Goal: Task Accomplishment & Management: Complete application form

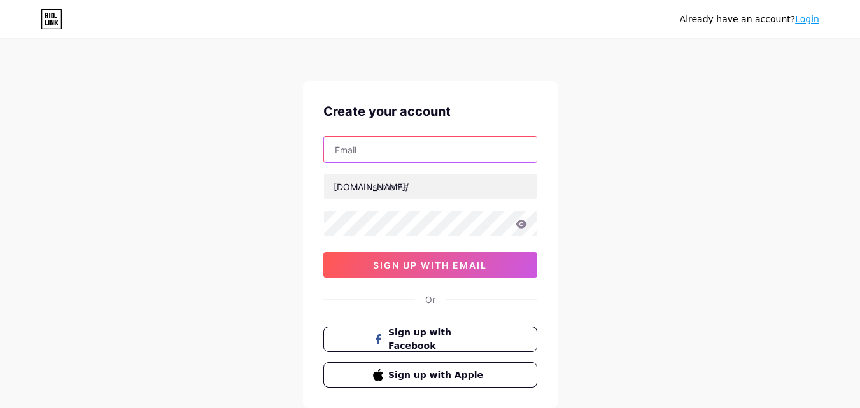
click at [353, 149] on input "text" at bounding box center [430, 149] width 213 height 25
paste input "[EMAIL_ADDRESS][DOMAIN_NAME]"
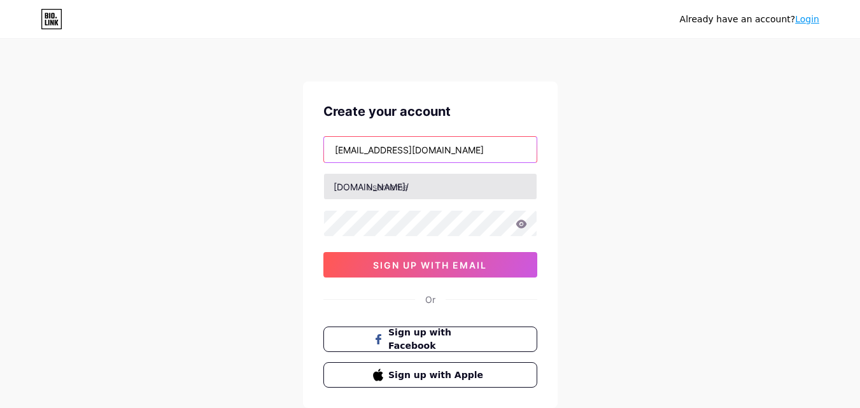
type input "[EMAIL_ADDRESS][DOMAIN_NAME]"
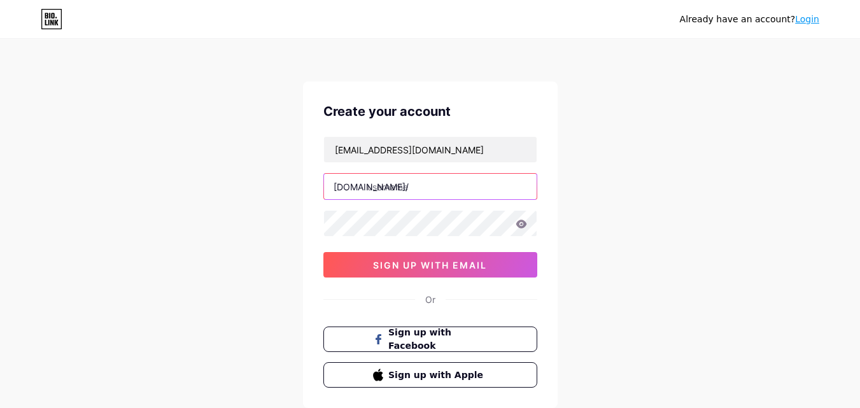
click at [386, 184] on input "text" at bounding box center [430, 186] width 213 height 25
paste input "onlinenikgirl"
type input "onlinenikgirl"
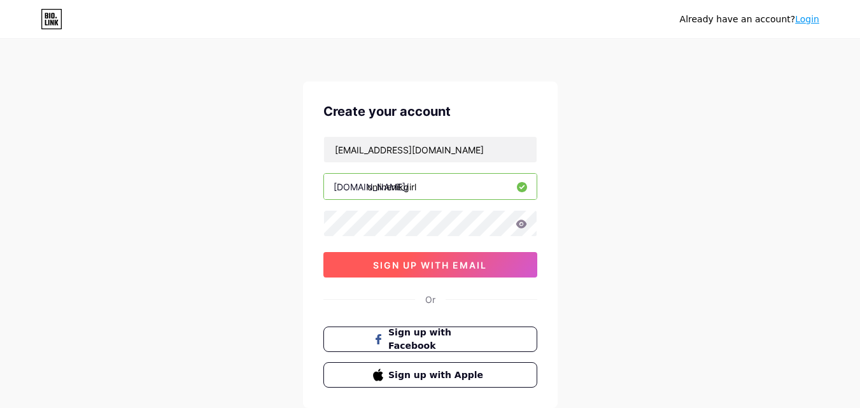
click at [356, 267] on button "sign up with email" at bounding box center [430, 264] width 214 height 25
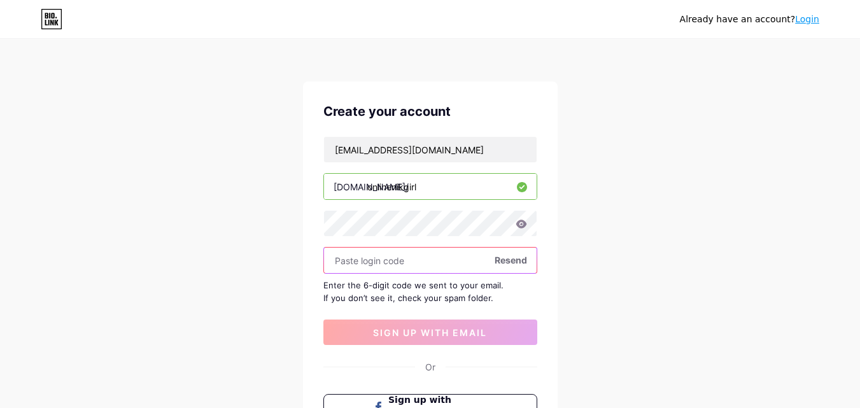
paste input "439468"
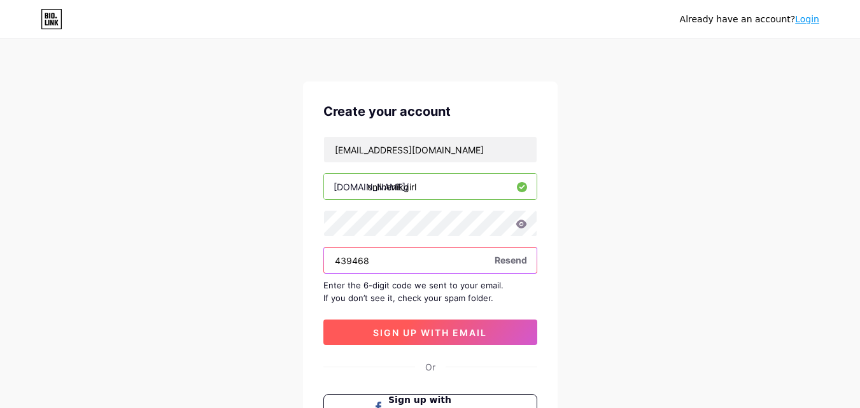
type input "439468"
click at [408, 335] on span "sign up with email" at bounding box center [430, 332] width 114 height 11
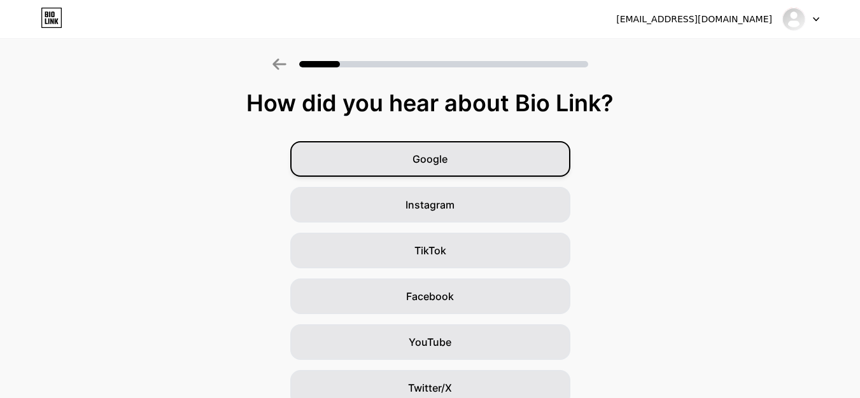
click at [438, 164] on span "Google" at bounding box center [429, 158] width 35 height 15
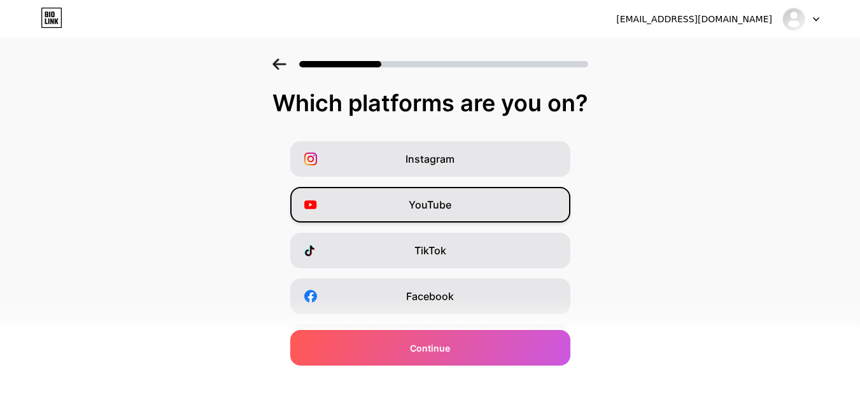
click at [407, 204] on div "YouTube" at bounding box center [430, 205] width 280 height 36
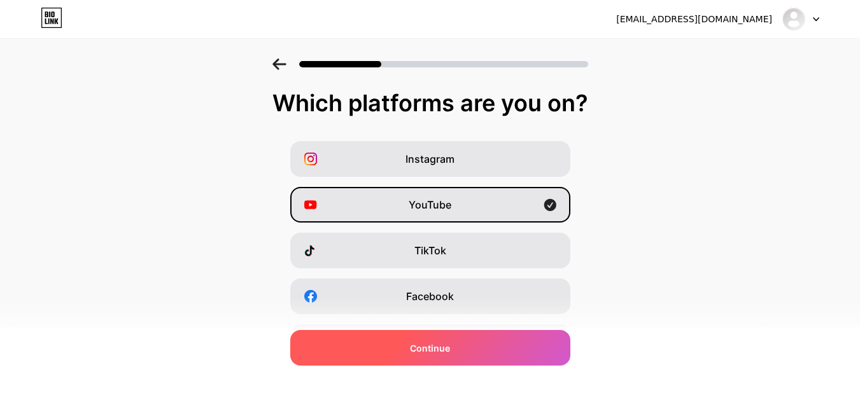
click at [442, 350] on span "Continue" at bounding box center [430, 348] width 40 height 13
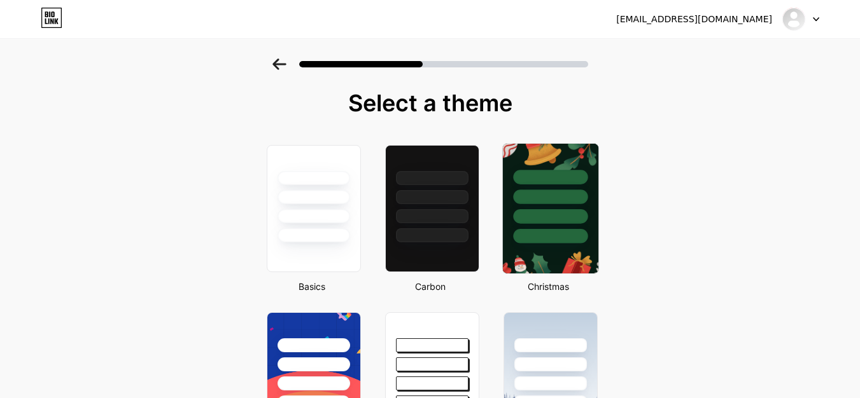
click at [545, 215] on div at bounding box center [550, 216] width 74 height 15
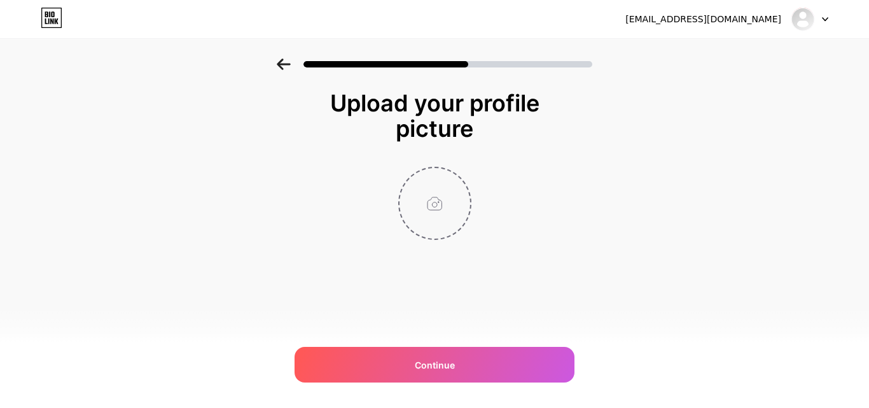
click at [434, 199] on input "file" at bounding box center [435, 203] width 71 height 71
type input "C:\fakepath\i (4).jpg"
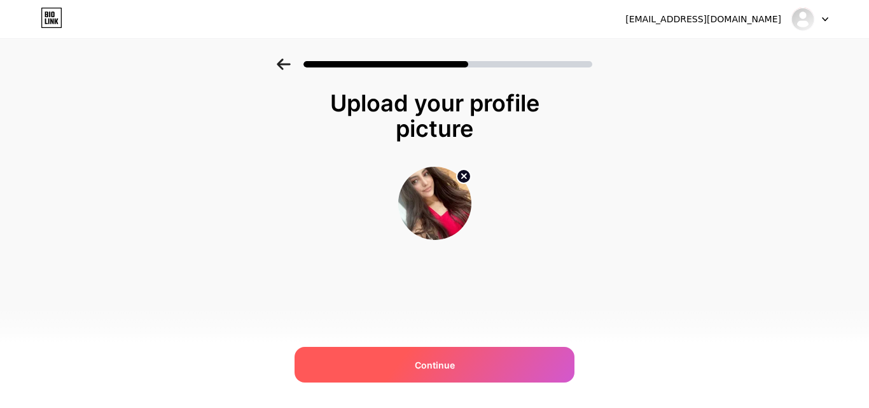
click at [457, 360] on div "Continue" at bounding box center [435, 365] width 280 height 36
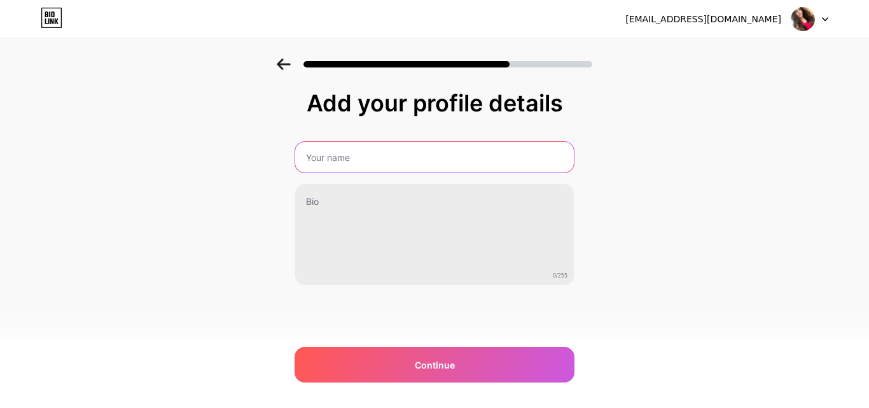
click at [340, 162] on input "text" at bounding box center [434, 157] width 279 height 31
paste input "onlinenikgirl"
type input "onlinenikgirl"
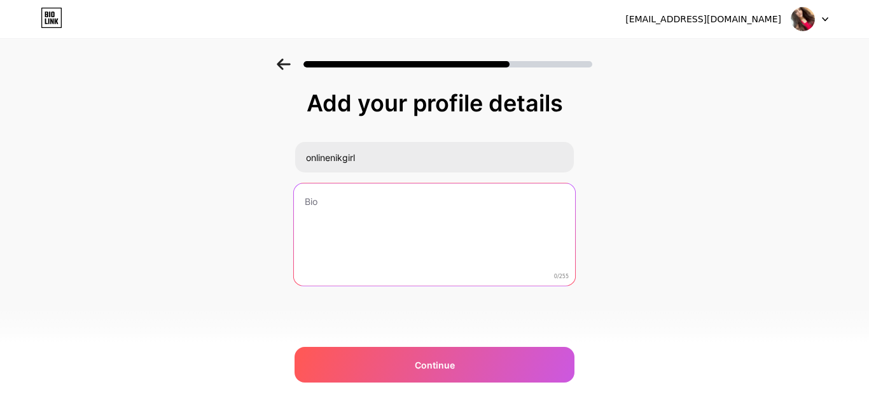
paste textarea "Therefore, if you are looking for sexual pleasures that you can only dream of, …"
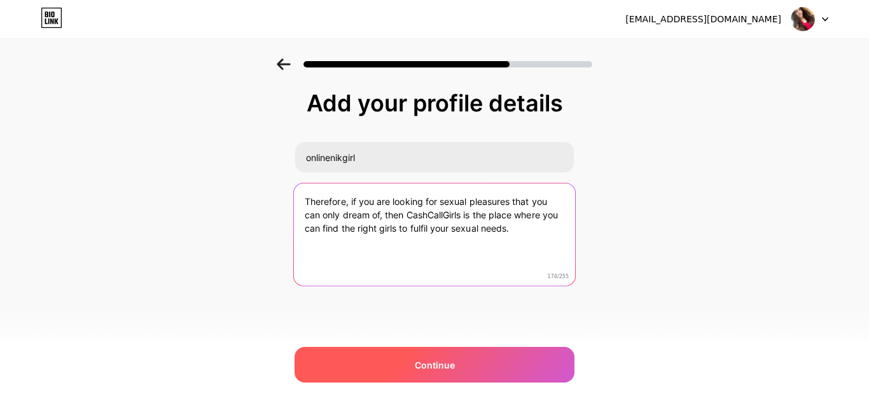
type textarea "Therefore, if you are looking for sexual pleasures that you can only dream of, …"
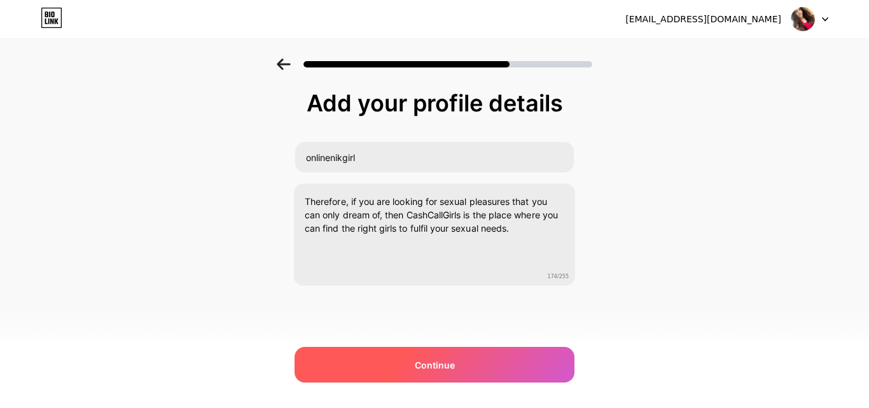
click at [431, 365] on span "Continue" at bounding box center [435, 364] width 40 height 13
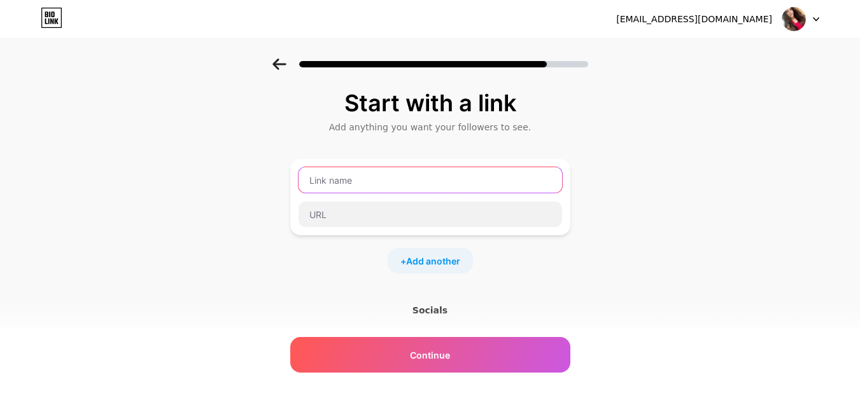
click at [350, 181] on input "text" at bounding box center [429, 179] width 263 height 25
paste input "https://udaipur.nikgirl.in/"
type input "https://udaipur.nikgirl.in/"
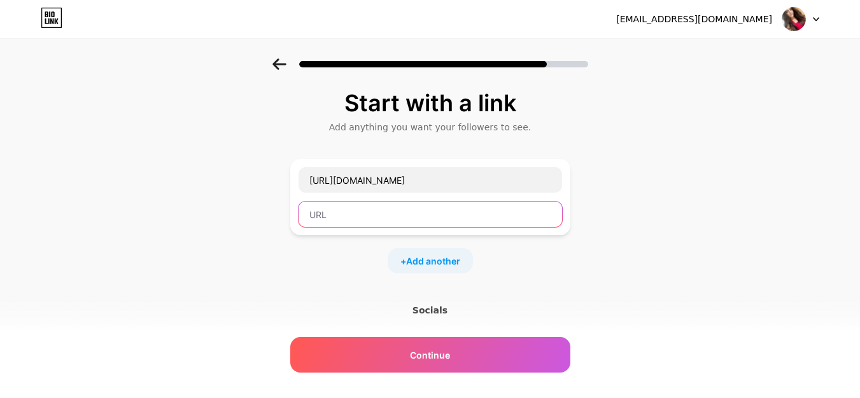
paste input "https://udaipur.nikgirl.in/"
type input "https://udaipur.nikgirl.in/"
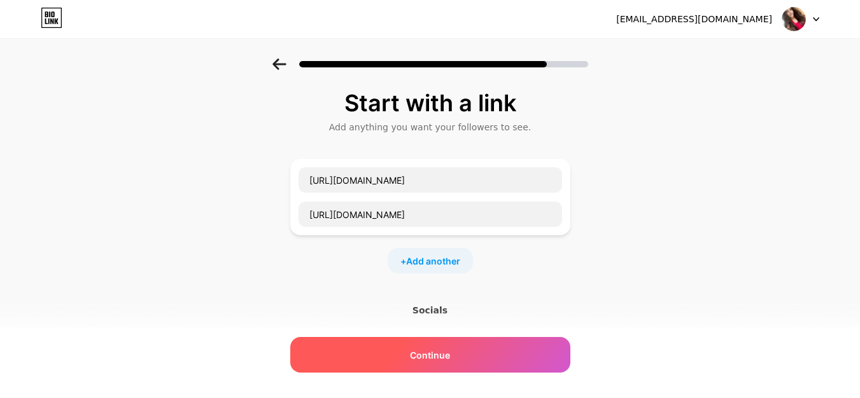
click at [426, 349] on span "Continue" at bounding box center [430, 355] width 40 height 13
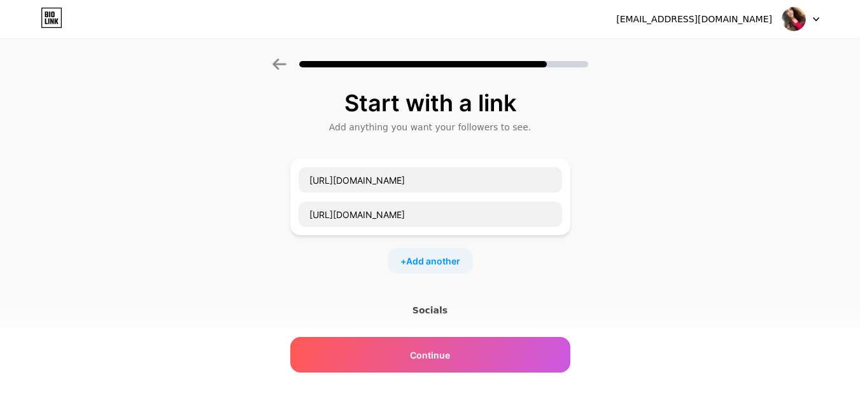
click at [439, 268] on div "+ Add another" at bounding box center [430, 260] width 85 height 25
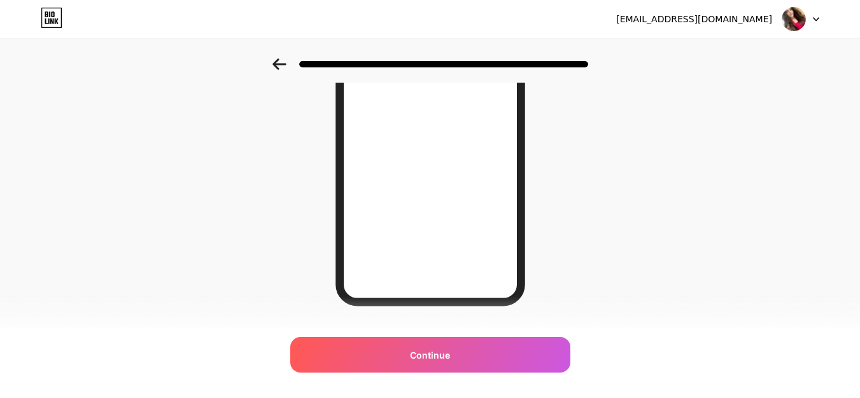
scroll to position [241, 0]
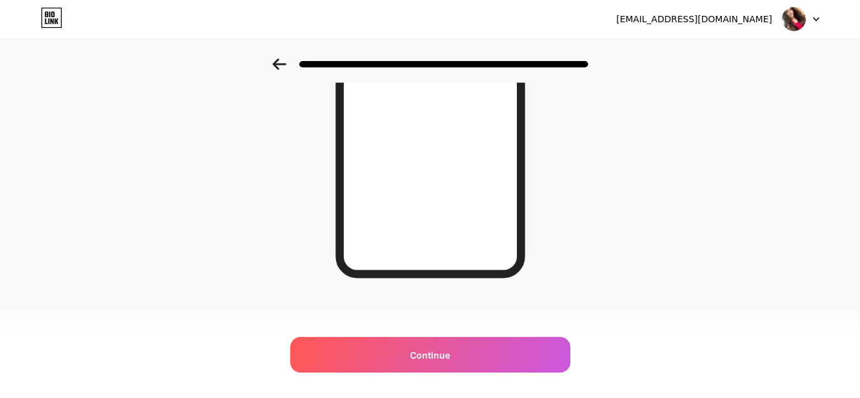
click at [282, 64] on icon at bounding box center [278, 64] width 13 height 11
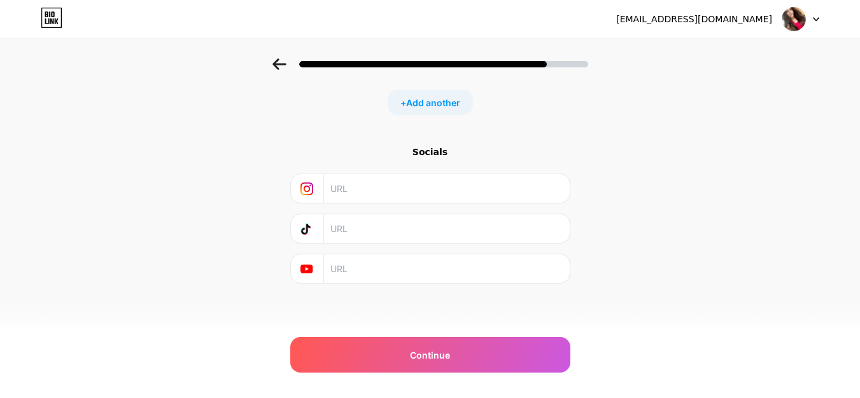
scroll to position [0, 0]
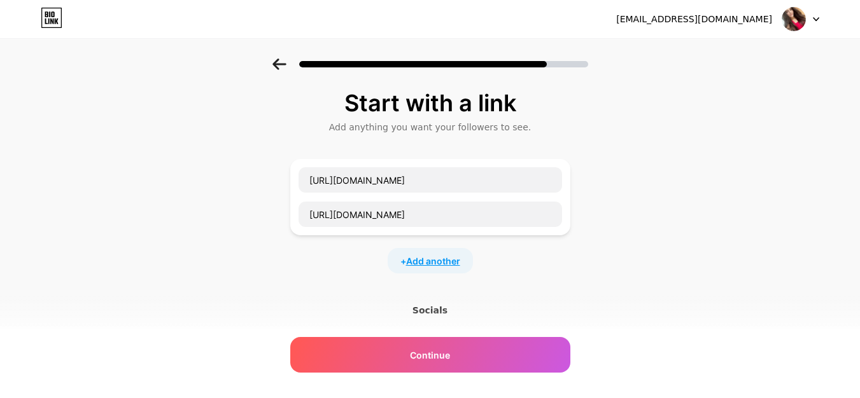
click at [447, 265] on span "Add another" at bounding box center [433, 261] width 54 height 13
click at [358, 270] on input "text" at bounding box center [429, 268] width 263 height 25
paste input "https://chandigarh.nikgirl.in/"
type input "https://chandigarh.nikgirl.in/"
paste input "https://chandigarh.nikgirl.in/"
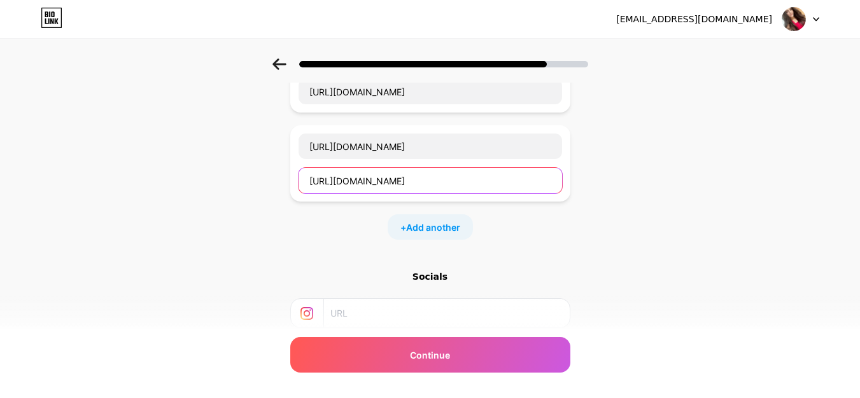
scroll to position [148, 0]
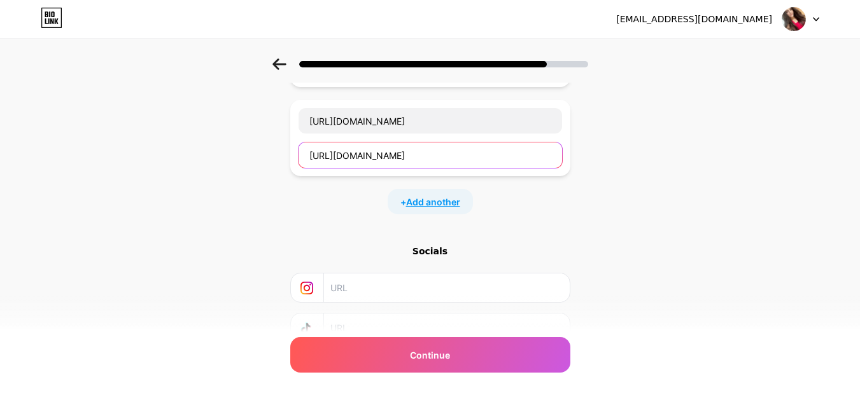
type input "https://chandigarh.nikgirl.in/"
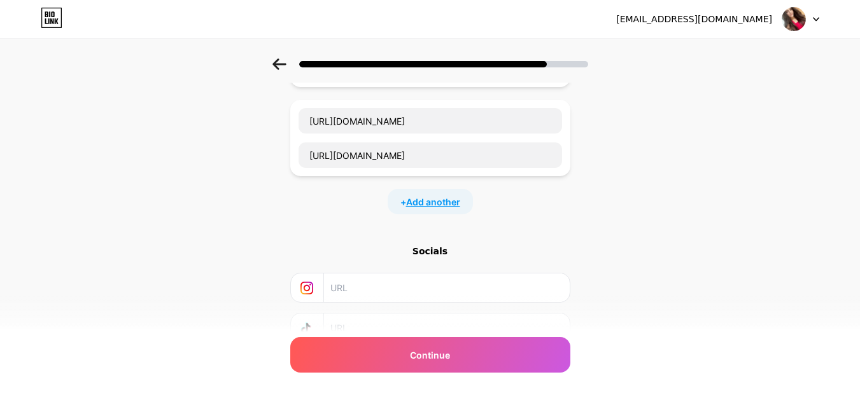
click at [433, 197] on span "Add another" at bounding box center [433, 201] width 54 height 13
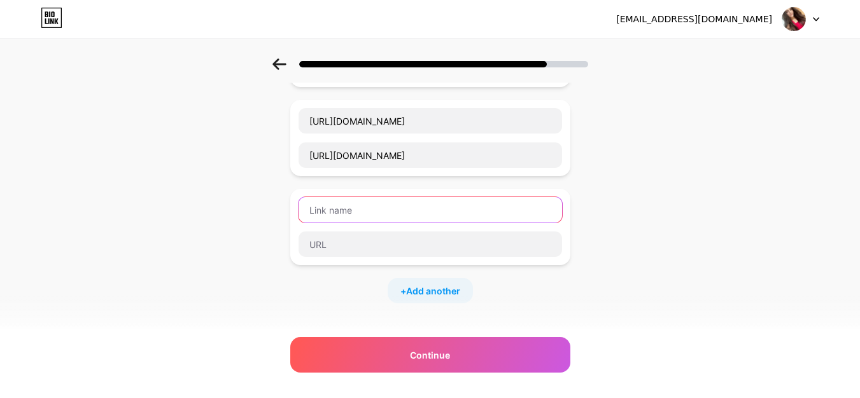
click at [345, 211] on input "text" at bounding box center [429, 209] width 263 height 25
paste input "https://aerocity.nikgirl.in/"
type input "https://aerocity.nikgirl.in/"
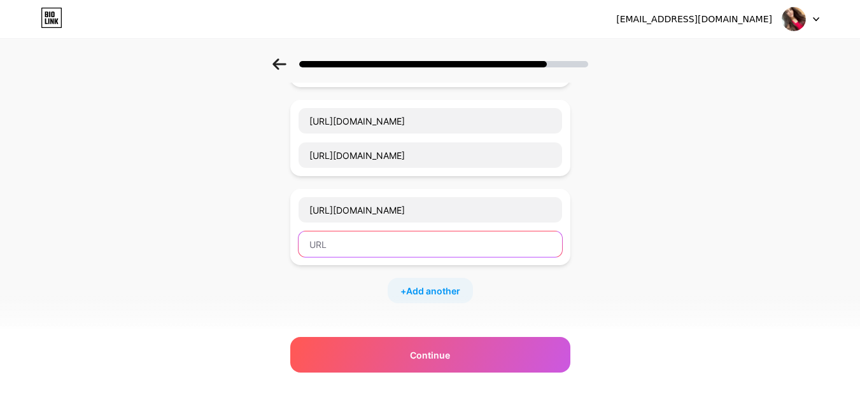
paste input "https://aerocity.nikgirl.in/"
type input "https://aerocity.nikgirl.in/"
click at [444, 288] on span "Add another" at bounding box center [433, 290] width 54 height 13
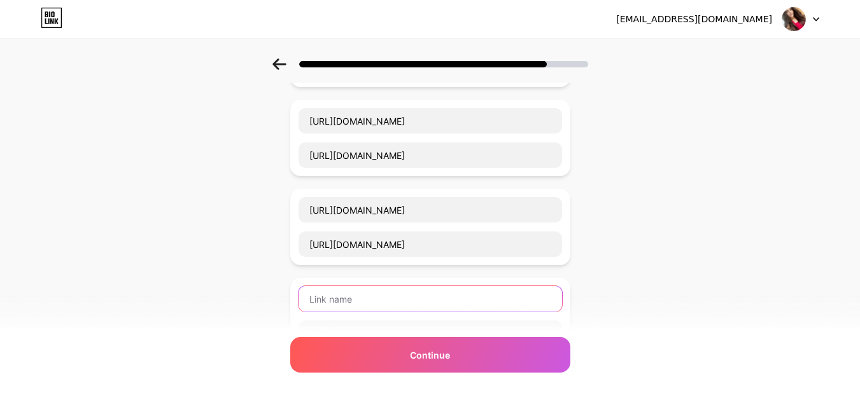
click at [328, 295] on input "text" at bounding box center [429, 298] width 263 height 25
paste input "https://amritsar.nikgirl.in/"
type input "https://amritsar.nikgirl.in/"
paste input "https://amritsar.nikgirl.in/"
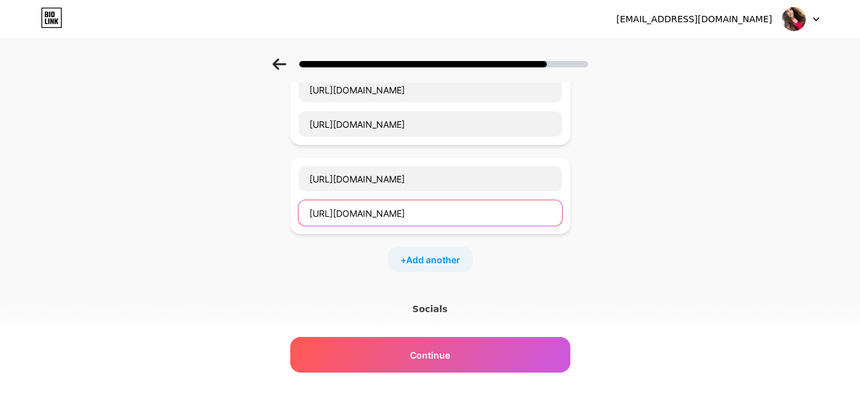
scroll to position [297, 0]
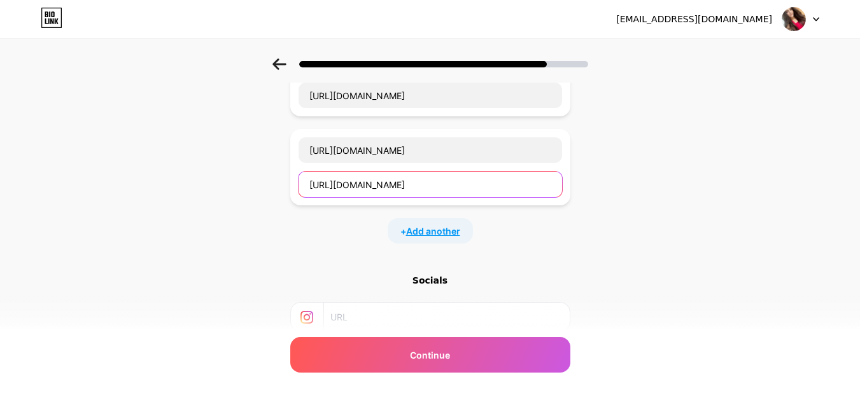
type input "https://amritsar.nikgirl.in/"
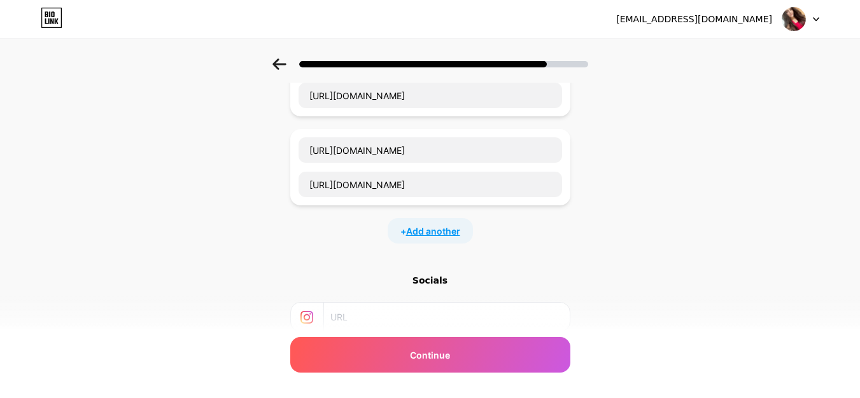
click at [435, 229] on span "Add another" at bounding box center [433, 231] width 54 height 13
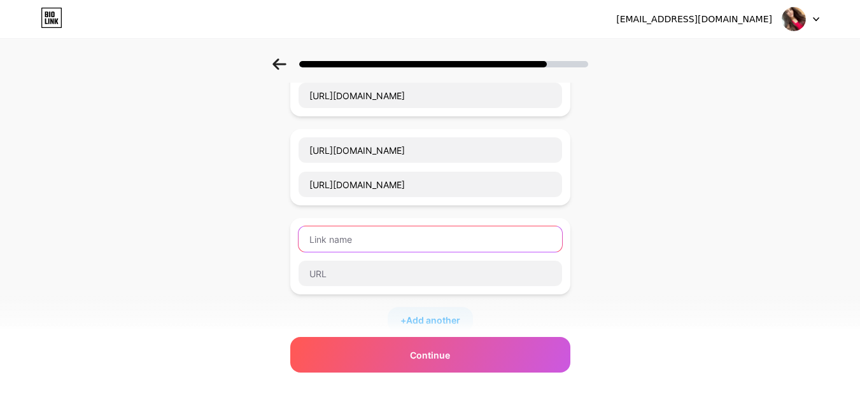
click at [321, 243] on input "text" at bounding box center [429, 239] width 263 height 25
paste input "https://raipur.nikgirl.in/"
type input "https://raipur.nikgirl.in/"
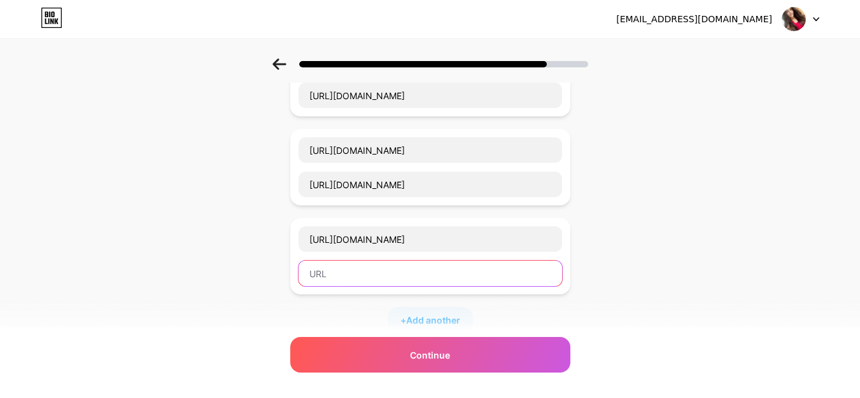
paste input "https://raipur.nikgirl.in/"
type input "https://raipur.nikgirl.in/"
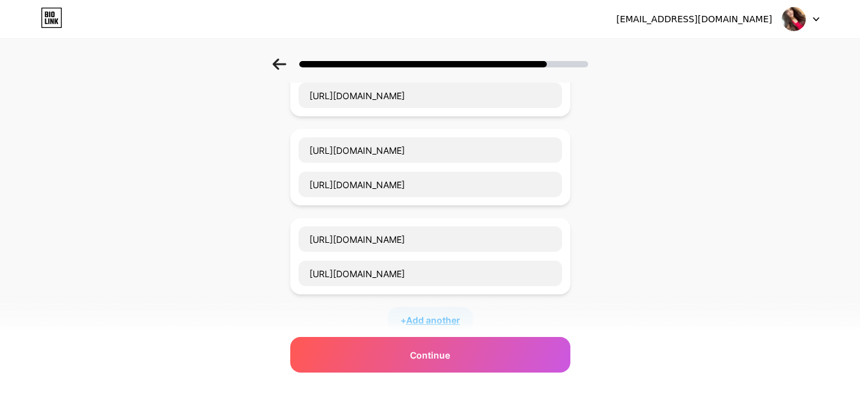
click at [428, 321] on span "Add another" at bounding box center [433, 320] width 54 height 13
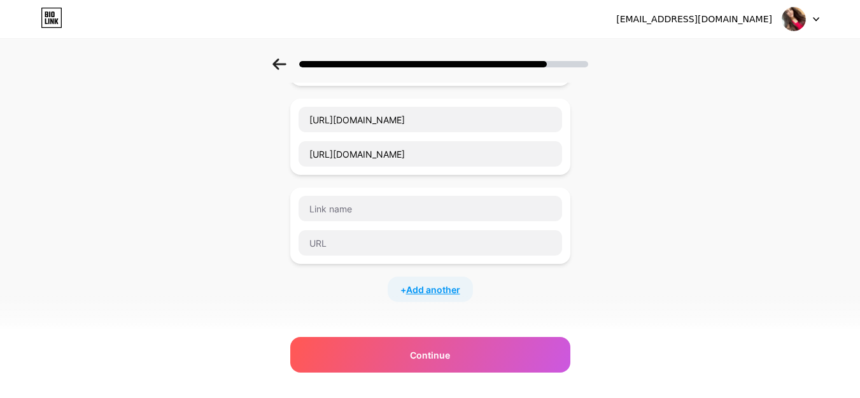
scroll to position [446, 0]
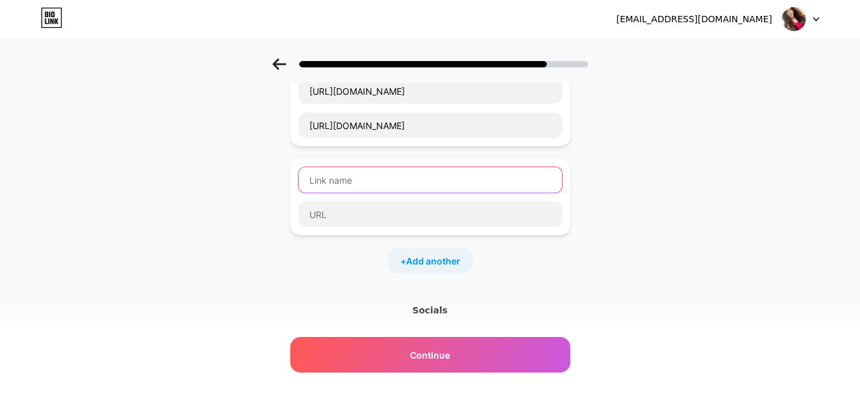
click at [366, 190] on input "text" at bounding box center [429, 179] width 263 height 25
paste input "https://rishikesh.nikgirl.in/"
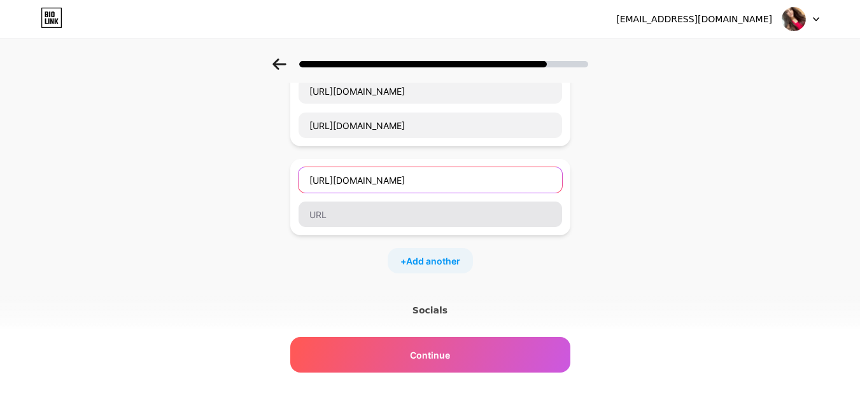
type input "https://rishikesh.nikgirl.in/"
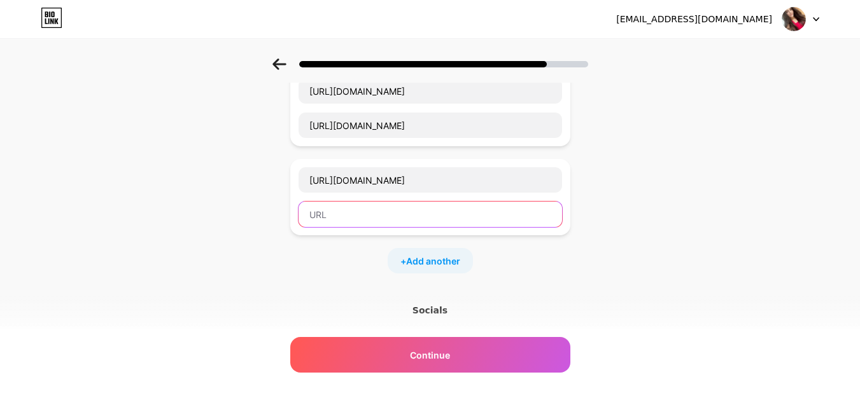
paste input "https://rishikesh.nikgirl.in/"
type input "https://rishikesh.nikgirl.in/"
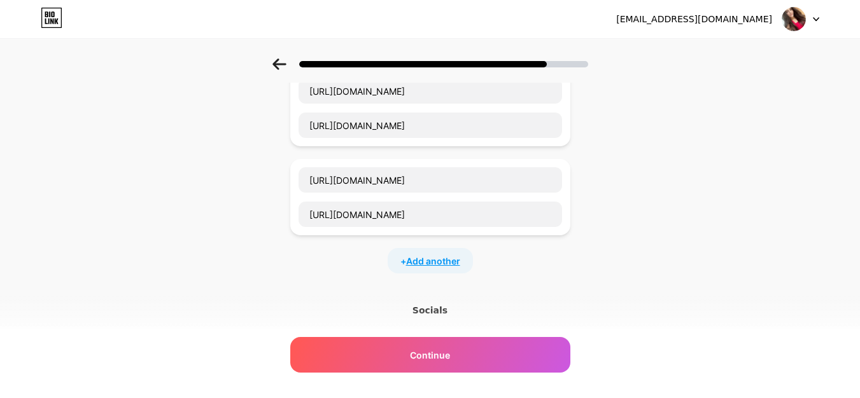
click at [442, 264] on span "Add another" at bounding box center [433, 261] width 54 height 13
click at [331, 269] on input "text" at bounding box center [429, 268] width 263 height 25
paste input "https://andheri.nikgirl.in/"
type input "https://andheri.nikgirl.in/"
paste input "https://andheri.nikgirl.in/"
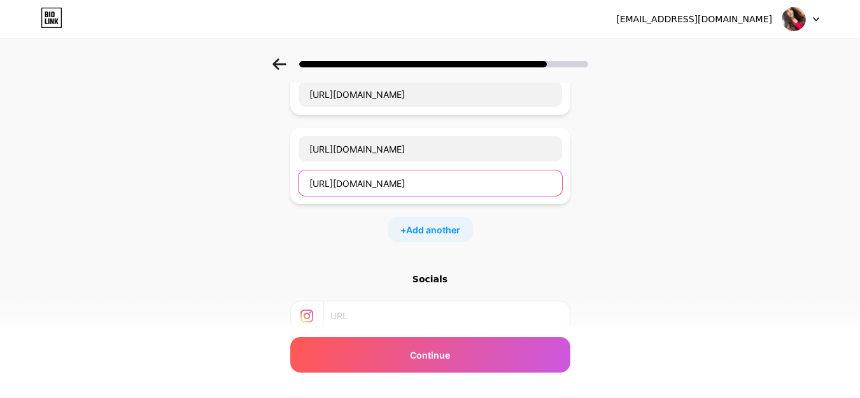
scroll to position [594, 0]
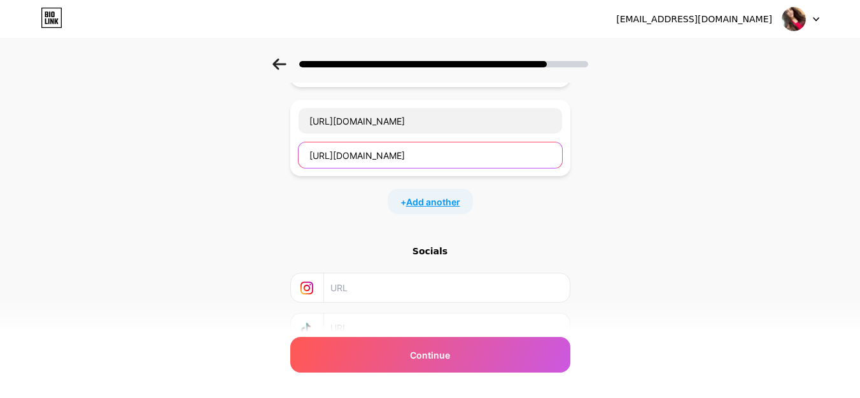
type input "https://andheri.nikgirl.in/"
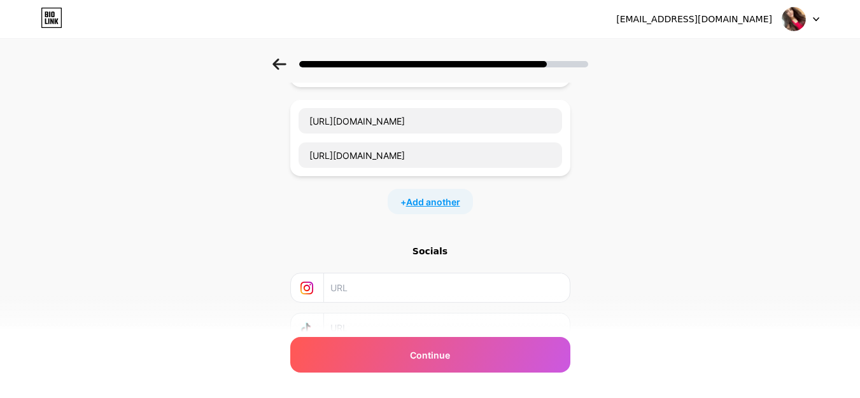
click at [435, 207] on span "Add another" at bounding box center [433, 201] width 54 height 13
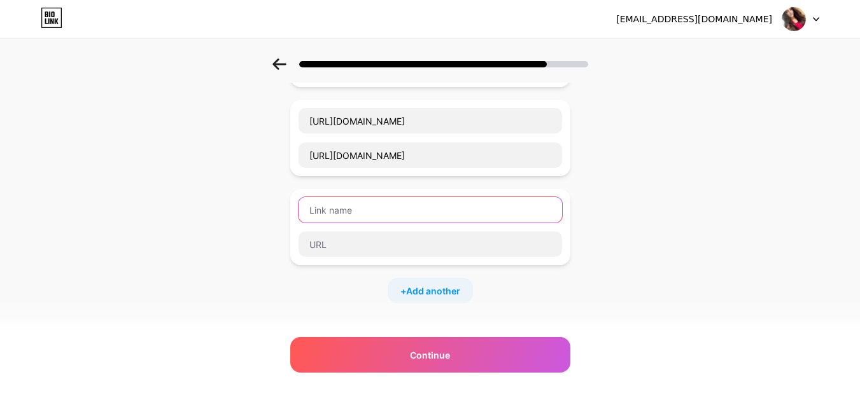
click at [346, 214] on input "text" at bounding box center [429, 209] width 263 height 25
paste input "https://nainital.nikgirl.in/"
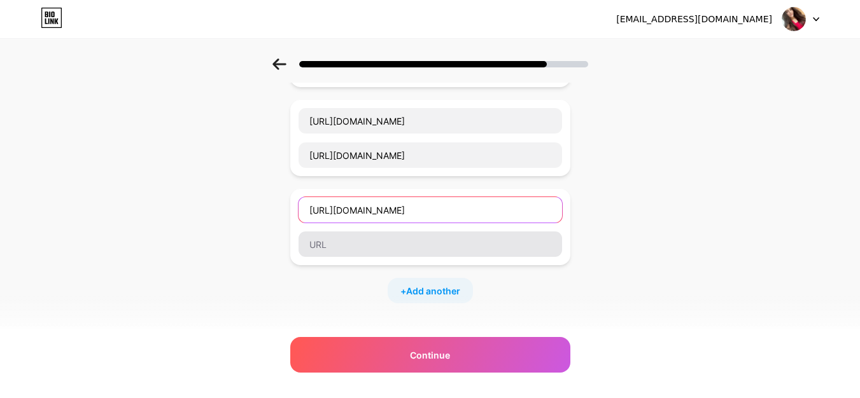
type input "https://nainital.nikgirl.in/"
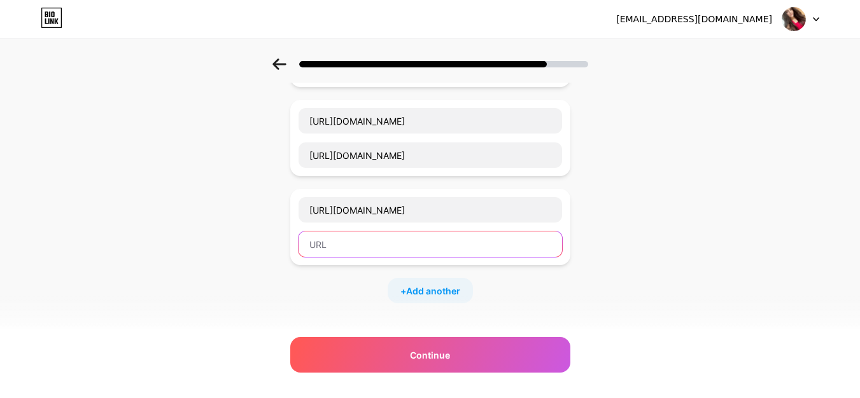
paste input "https://nainital.nikgirl.in/"
type input "https://nainital.nikgirl.in/"
click at [454, 286] on span "Add another" at bounding box center [433, 290] width 54 height 13
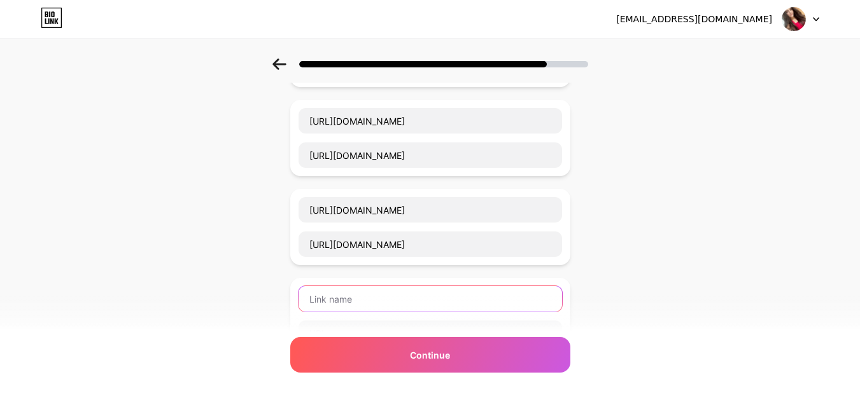
click at [337, 305] on input "text" at bounding box center [429, 298] width 263 height 25
paste input "https://agra.nikgirl.in/"
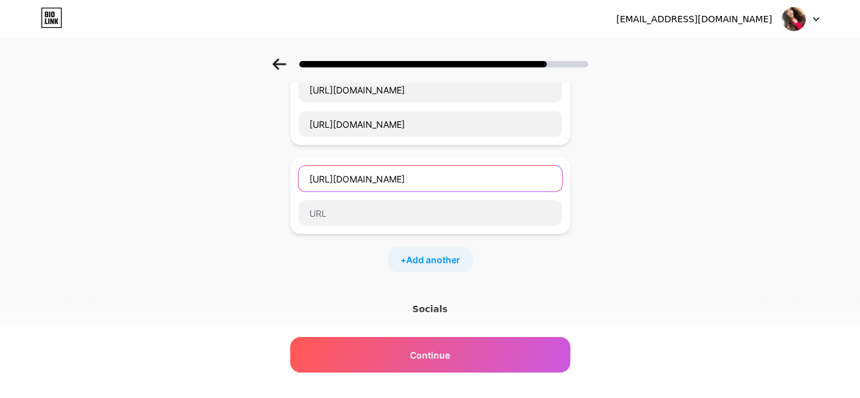
scroll to position [743, 0]
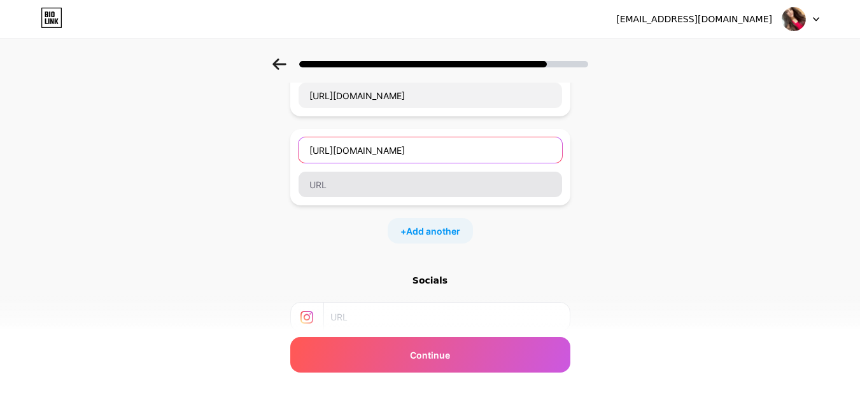
type input "https://agra.nikgirl.in/"
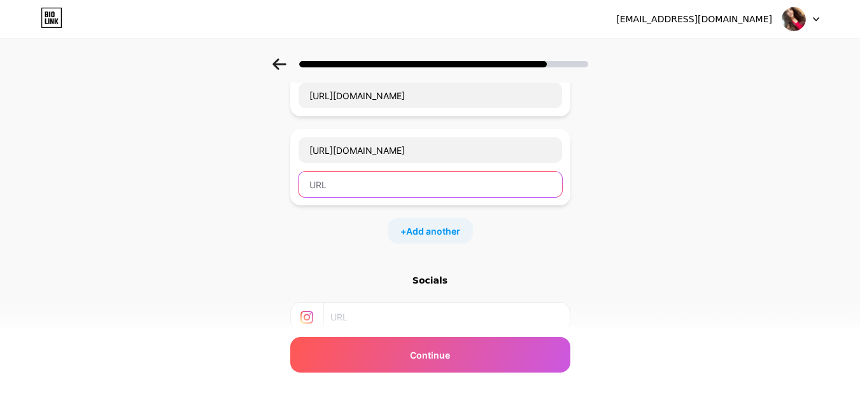
click at [316, 193] on input "text" at bounding box center [429, 184] width 263 height 25
paste input "https://agra.nikgirl.in/"
type input "https://agra.nikgirl.in/"
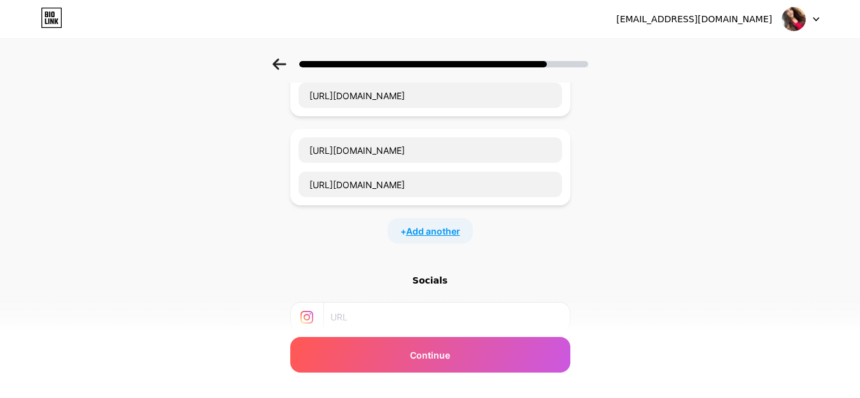
click at [424, 233] on span "Add another" at bounding box center [433, 231] width 54 height 13
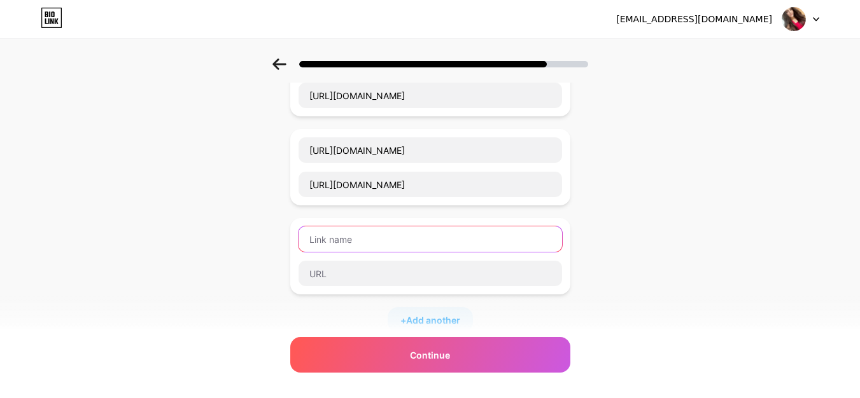
click at [342, 243] on input "text" at bounding box center [429, 239] width 263 height 25
paste input "https://indore.nikgirl.in/"
type input "https://indore.nikgirl.in/"
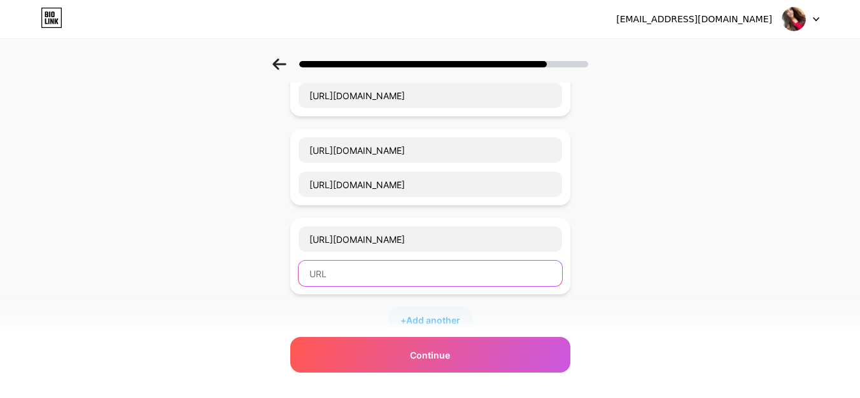
paste input "https://indore.nikgirl.in/"
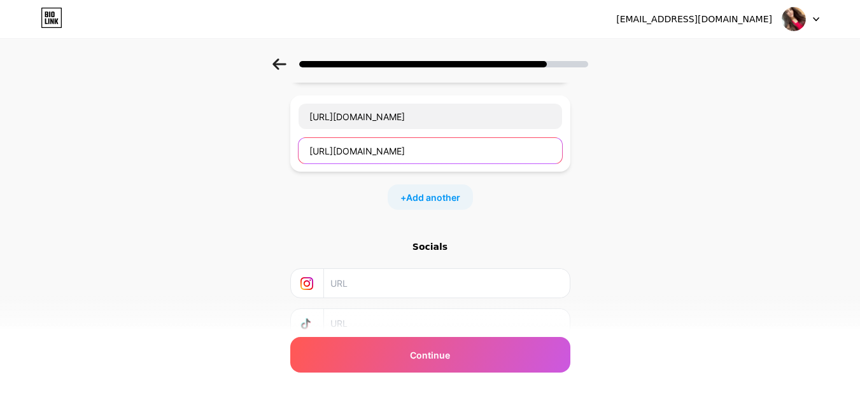
scroll to position [891, 0]
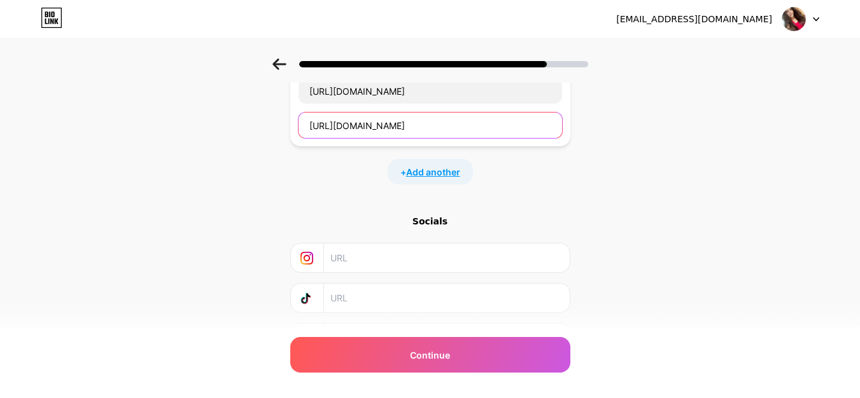
type input "https://indore.nikgirl.in/"
click at [425, 171] on span "Add another" at bounding box center [433, 171] width 54 height 13
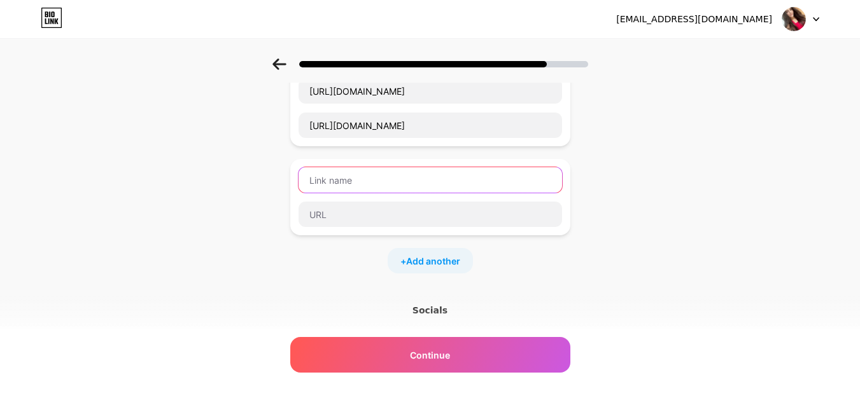
click at [323, 181] on input "text" at bounding box center [429, 179] width 263 height 25
paste input "https://gurgaon.nikgirl.in/"
type input "https://gurgaon.nikgirl.in/"
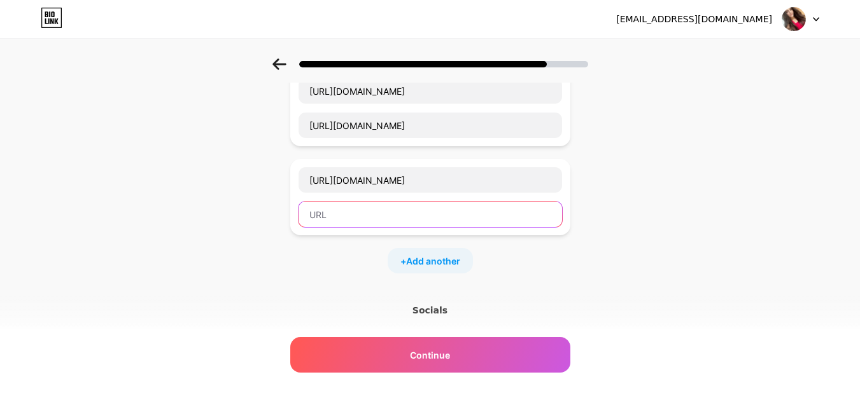
paste input "https://gurgaon.nikgirl.in/"
type input "https://gurgaon.nikgirl.in/"
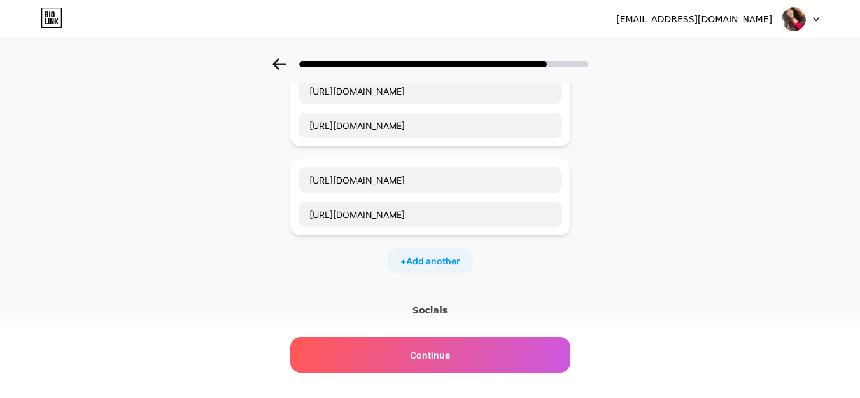
click at [437, 269] on div "+ Add another" at bounding box center [430, 260] width 85 height 25
click at [356, 278] on input "text" at bounding box center [429, 268] width 263 height 25
paste input "https://coimbatore.nikgirl.in/"
type input "https://coimbatore.nikgirl.in/"
paste input "https://coimbatore.nikgirl.in/"
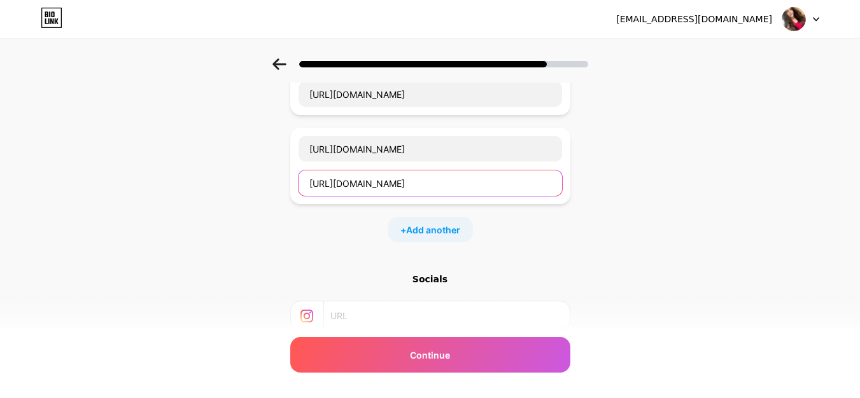
scroll to position [1039, 0]
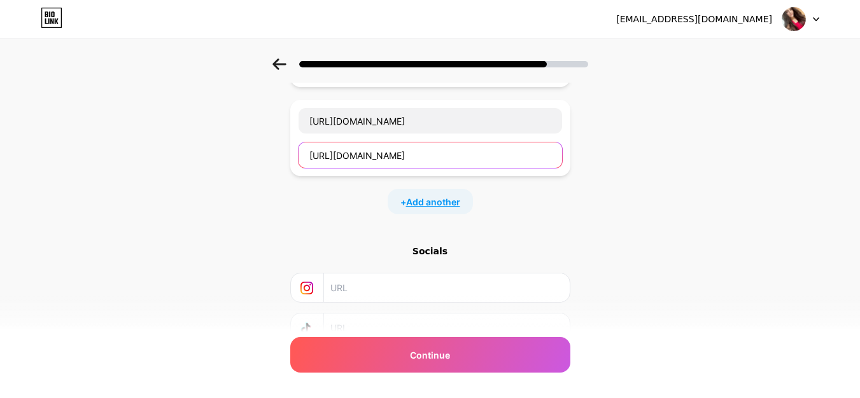
type input "https://coimbatore.nikgirl.in/"
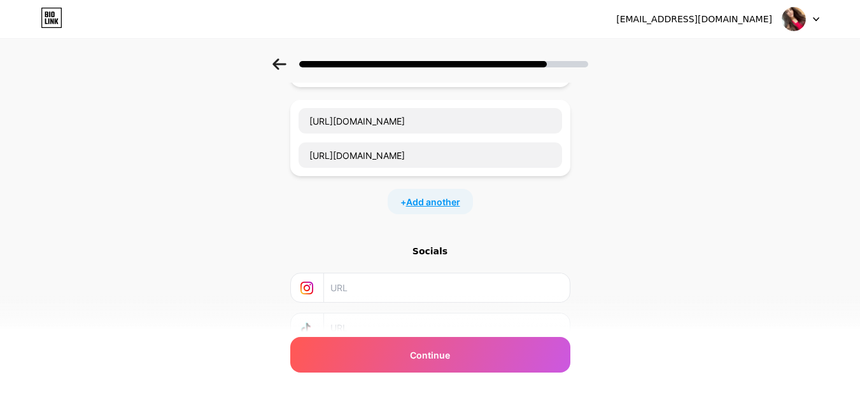
click at [424, 203] on span "Add another" at bounding box center [433, 201] width 54 height 13
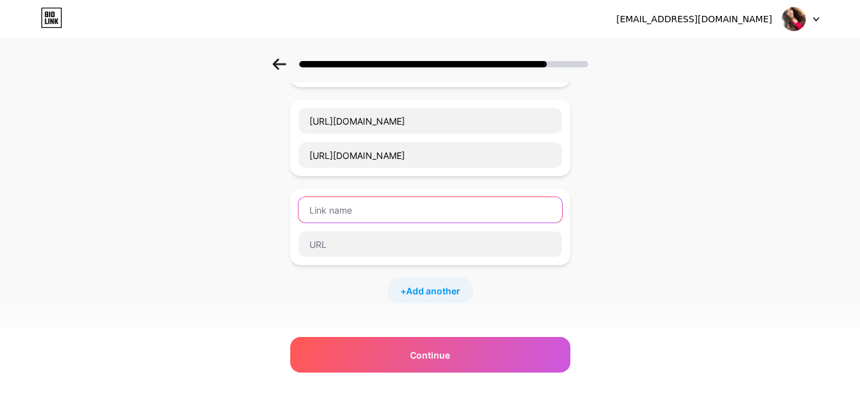
drag, startPoint x: 338, startPoint y: 202, endPoint x: 332, endPoint y: 213, distance: 13.1
click at [337, 202] on input "text" at bounding box center [429, 209] width 263 height 25
paste input "https://bangalore.nikgirl.in/"
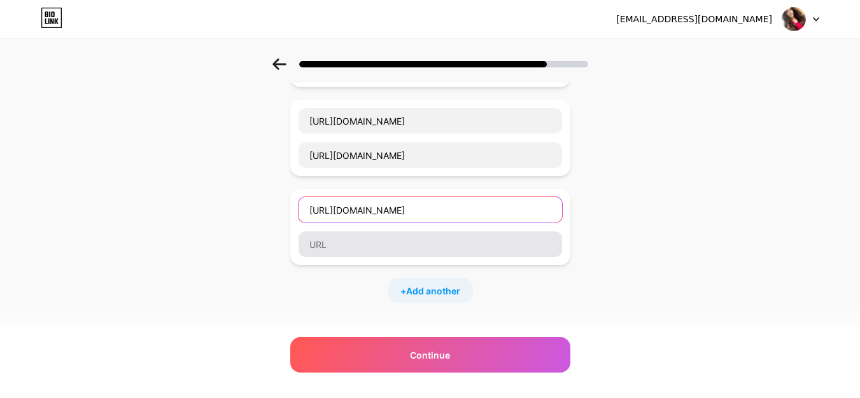
type input "https://bangalore.nikgirl.in/"
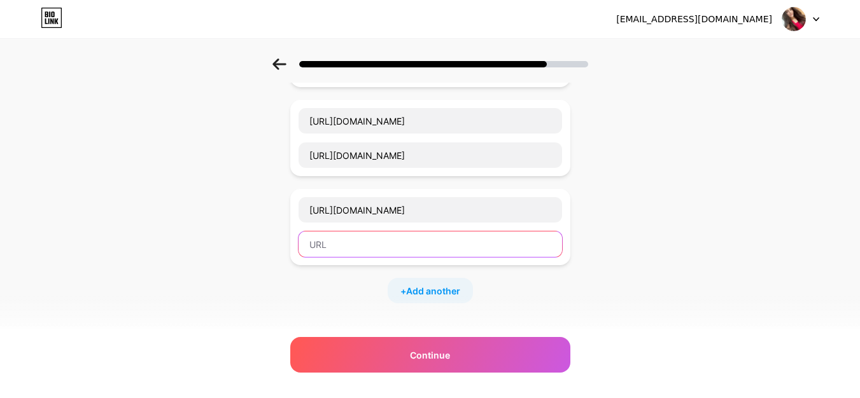
paste input "https://bangalore.nikgirl.in/"
type input "https://bangalore.nikgirl.in/"
click at [421, 291] on span "Add another" at bounding box center [433, 290] width 54 height 13
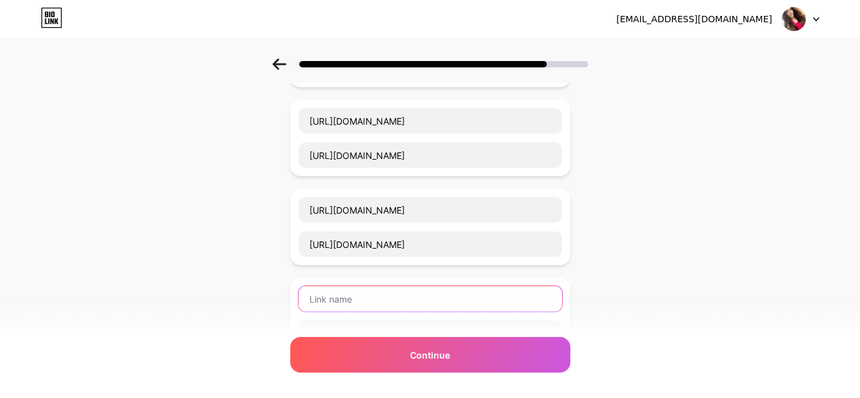
click at [335, 295] on input "text" at bounding box center [429, 298] width 263 height 25
paste input "https://mohali.nikgirl.in/"
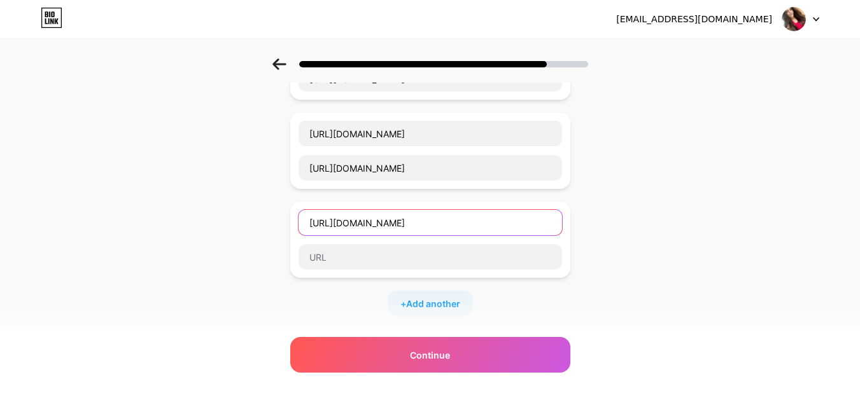
scroll to position [1188, 0]
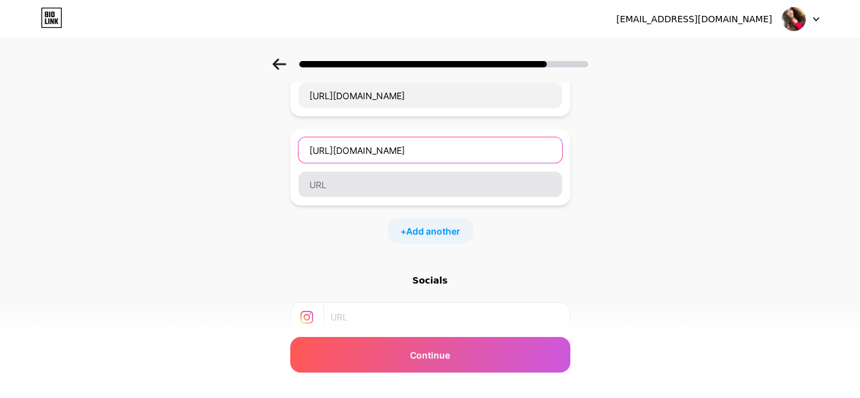
type input "https://mohali.nikgirl.in/"
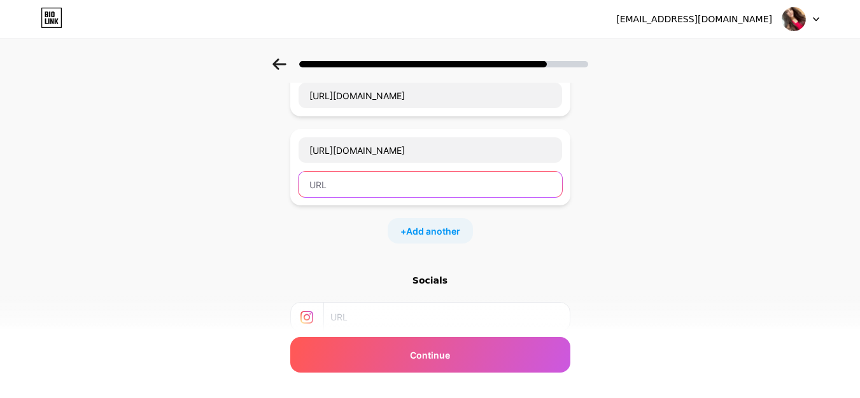
click at [335, 180] on input "text" at bounding box center [429, 184] width 263 height 25
paste input "https://mohali.nikgirl.in/"
type input "https://mohali.nikgirl.in/"
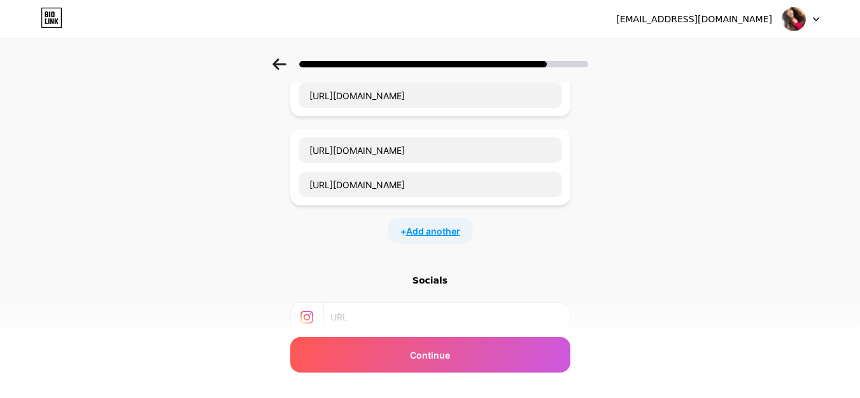
click at [426, 225] on span "Add another" at bounding box center [433, 231] width 54 height 13
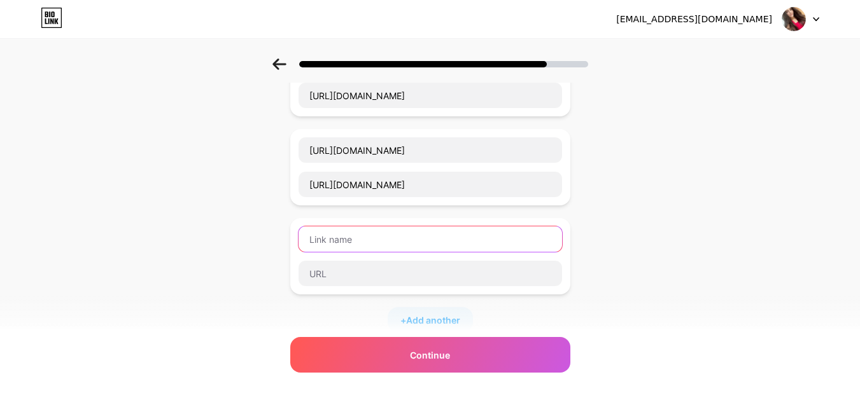
click at [349, 250] on input "text" at bounding box center [429, 239] width 263 height 25
paste input "https://surat.nikgirl.in/"
type input "https://surat.nikgirl.in/"
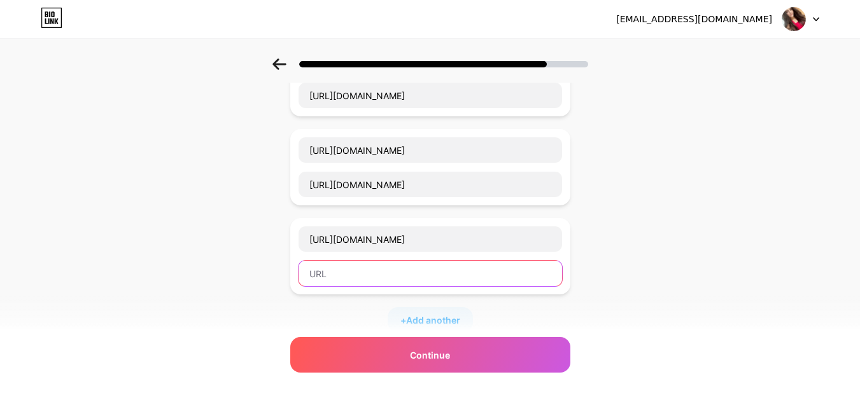
paste input "https://surat.nikgirl.in/"
type input "https://surat.nikgirl.in/"
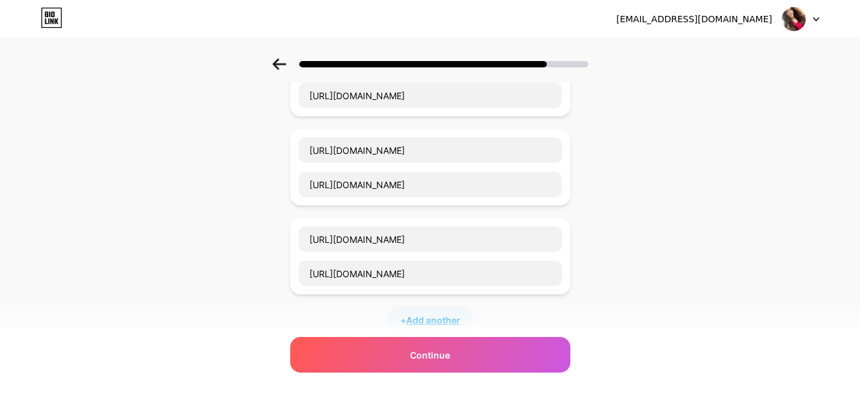
click at [451, 319] on span "Add another" at bounding box center [433, 320] width 54 height 13
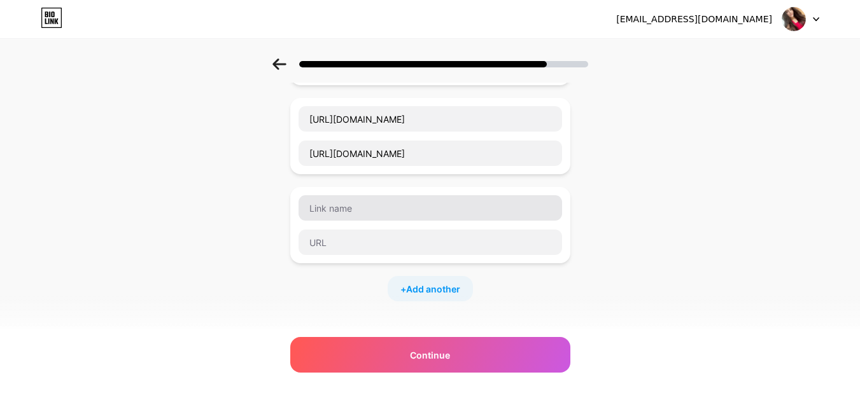
scroll to position [1337, 0]
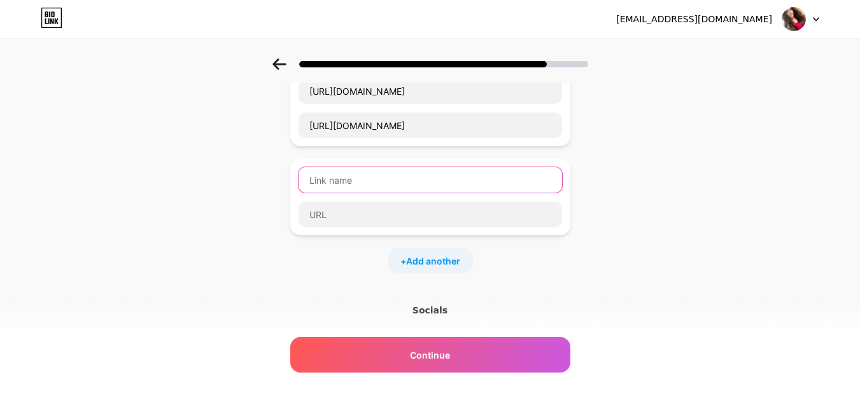
click at [323, 186] on input "text" at bounding box center [429, 179] width 263 height 25
paste input "https://vadodara.nikgirl.in/"
type input "https://vadodara.nikgirl.in/"
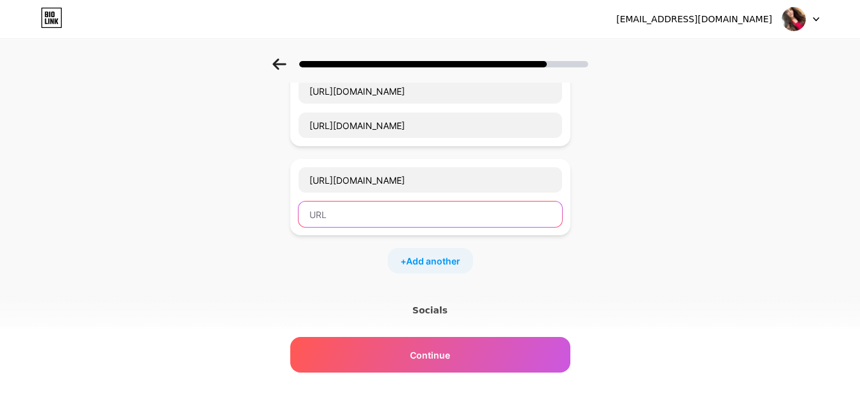
paste input "https://vadodara.nikgirl.in/"
type input "https://vadodara.nikgirl.in/"
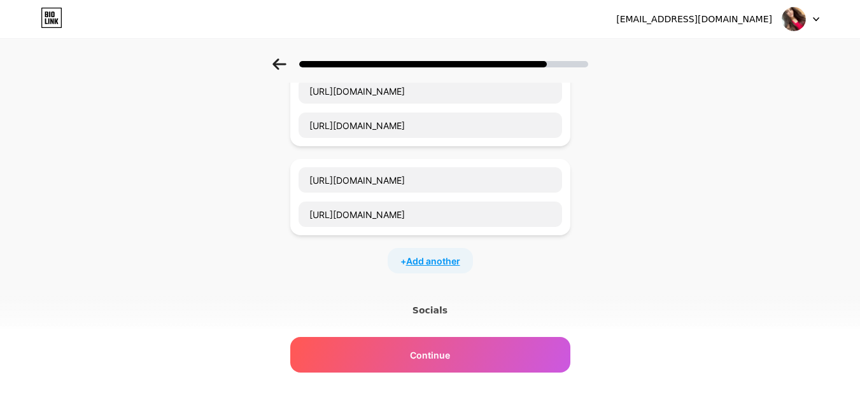
click at [441, 256] on span "Add another" at bounding box center [433, 261] width 54 height 13
click at [332, 269] on input "text" at bounding box center [429, 268] width 263 height 25
paste input "https://jammu.nikgirl.in/"
type input "https://jammu.nikgirl.in/"
paste input "https://jammu.nikgirl.in/"
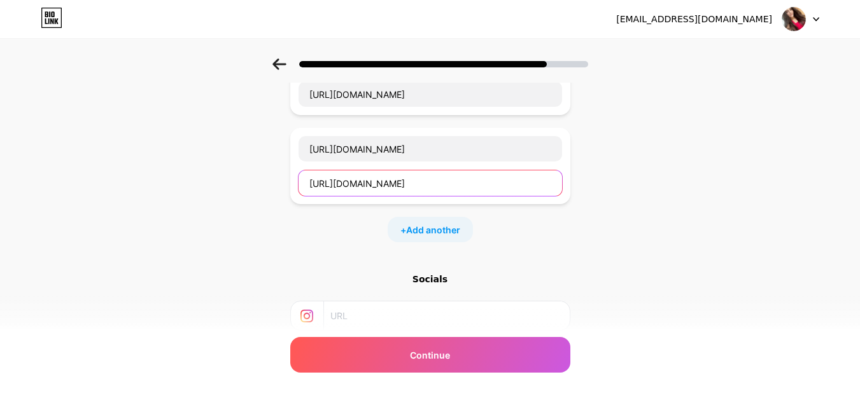
scroll to position [1485, 0]
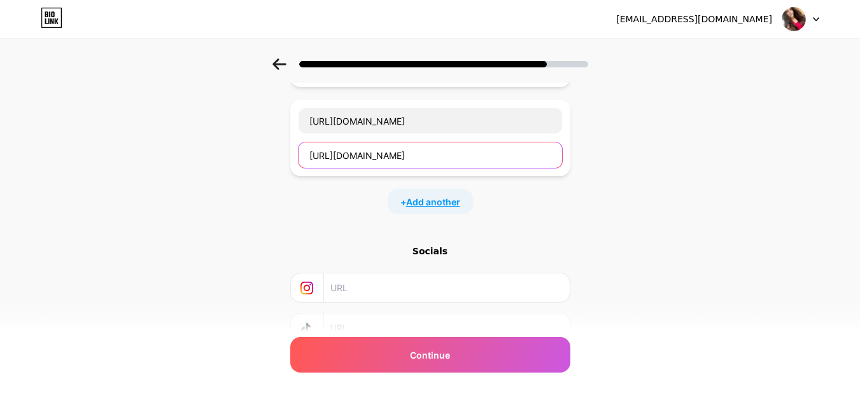
type input "https://jammu.nikgirl.in/"
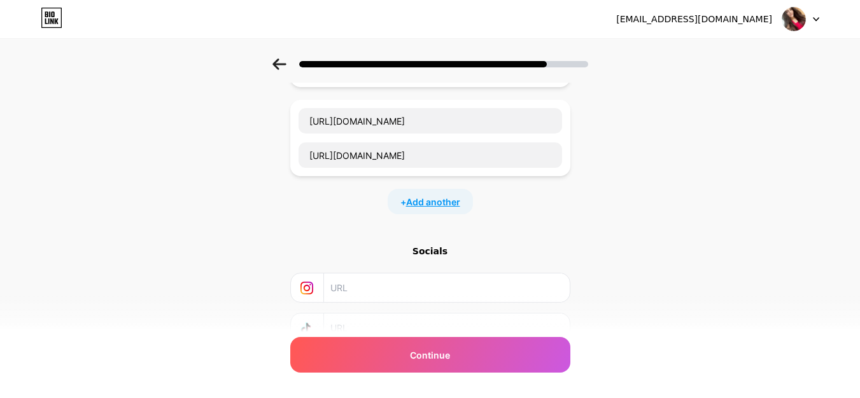
click at [419, 201] on span "Add another" at bounding box center [433, 201] width 54 height 13
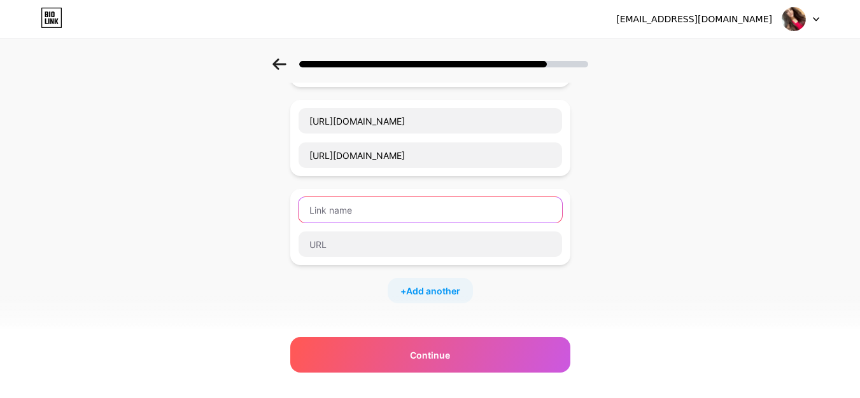
drag, startPoint x: 328, startPoint y: 207, endPoint x: 325, endPoint y: 223, distance: 15.7
click at [328, 208] on input "text" at bounding box center [429, 209] width 263 height 25
paste input "https://guwahati.nikgirl.in/"
type input "https://guwahati.nikgirl.in/"
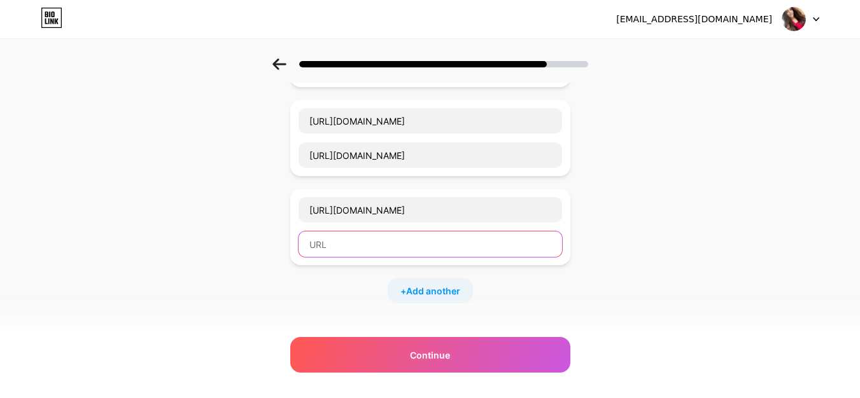
paste input "https://guwahati.nikgirl.in/"
type input "https://guwahati.nikgirl.in/"
click at [424, 294] on span "Add another" at bounding box center [433, 290] width 54 height 13
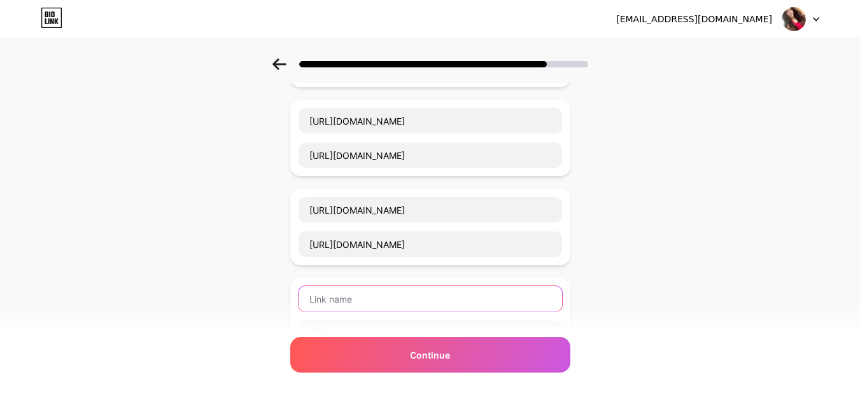
click at [346, 297] on input "text" at bounding box center [429, 298] width 263 height 25
paste input "https://dehradun.nikgirl.in/"
type input "https://dehradun.nikgirl.in/"
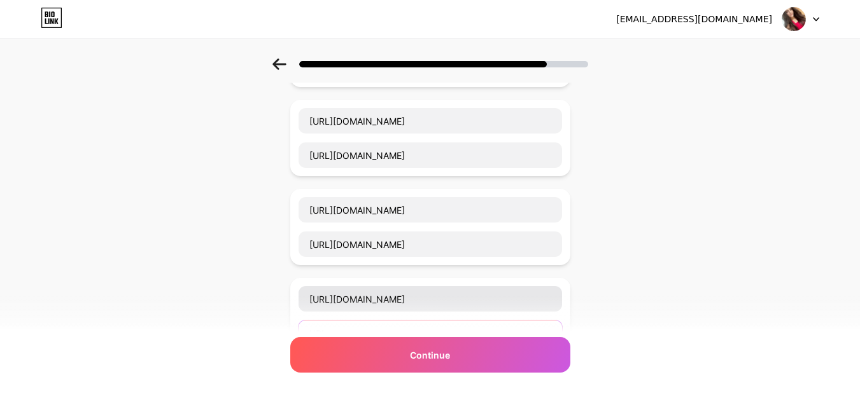
paste input "https://dehradun.nikgirl.in/"
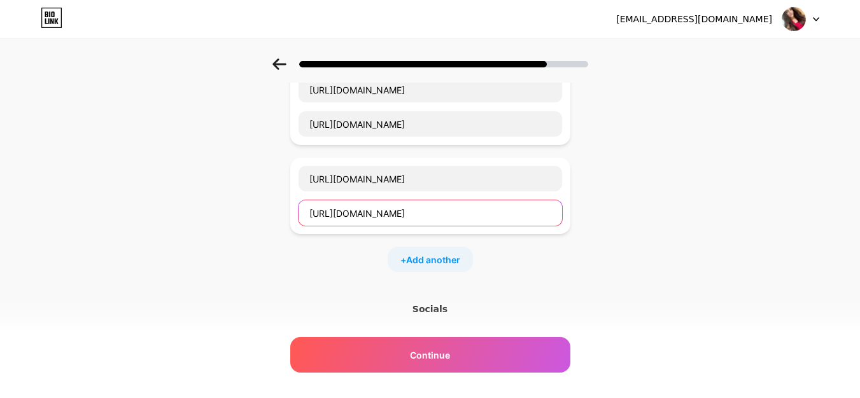
scroll to position [1634, 0]
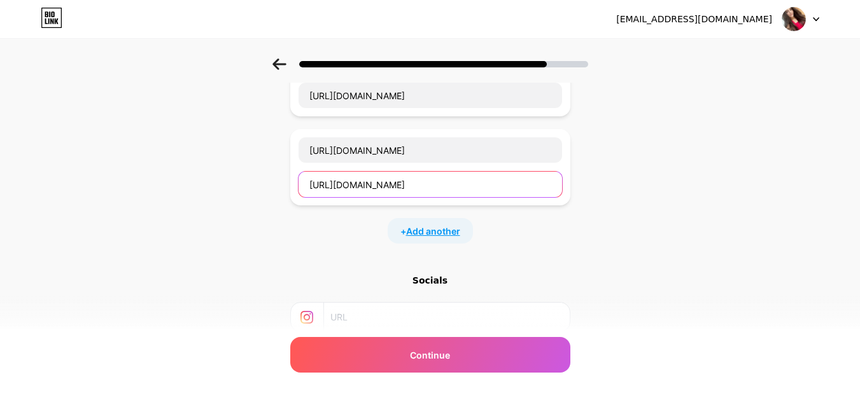
type input "https://dehradun.nikgirl.in/"
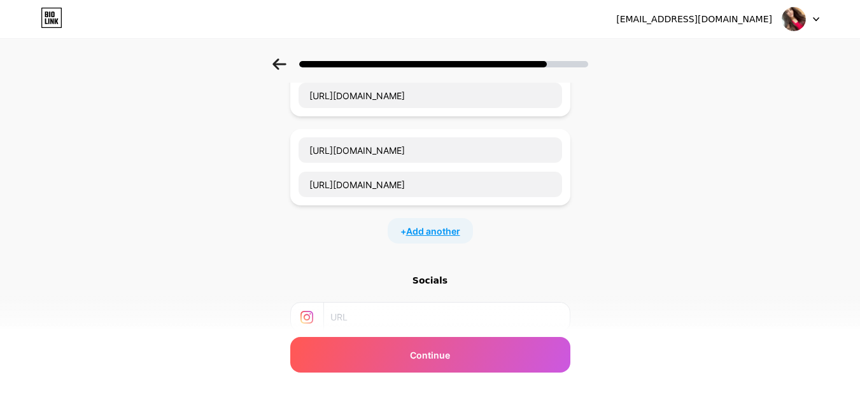
click at [421, 235] on span "Add another" at bounding box center [433, 231] width 54 height 13
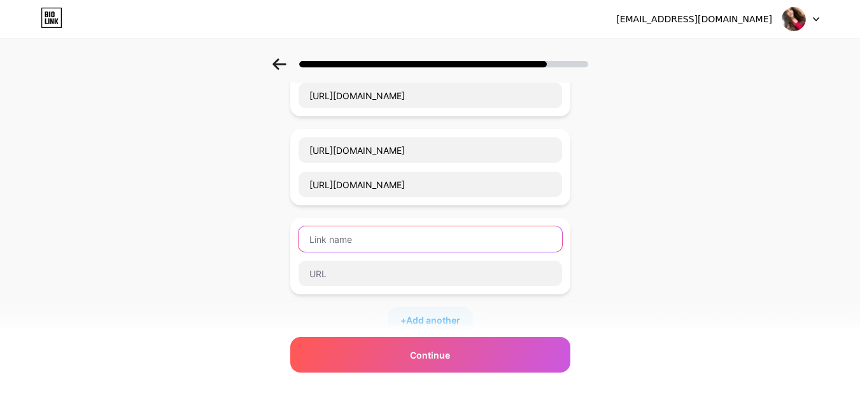
click at [326, 240] on input "text" at bounding box center [429, 239] width 263 height 25
paste input "https://allahabad.nikgirl.in/"
type input "https://allahabad.nikgirl.in/"
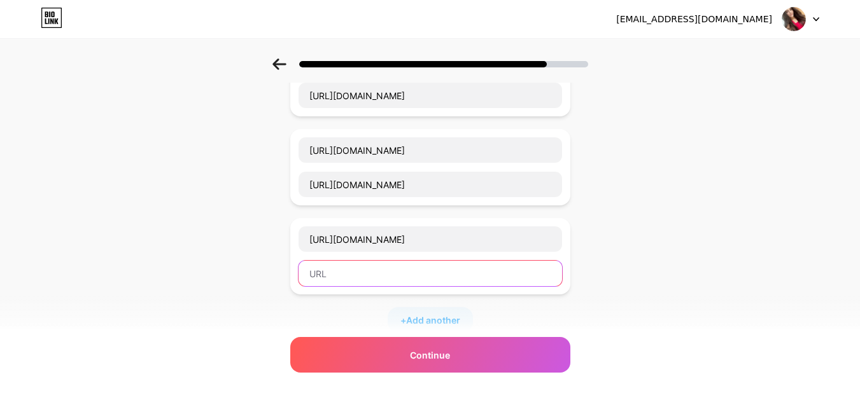
paste input "https://allahabad.nikgirl.in/"
type input "https://allahabad.nikgirl.in/"
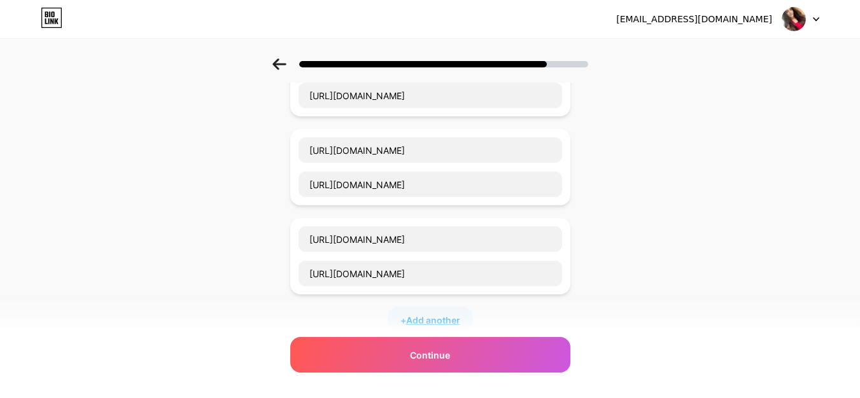
click at [424, 315] on span "Add another" at bounding box center [433, 320] width 54 height 13
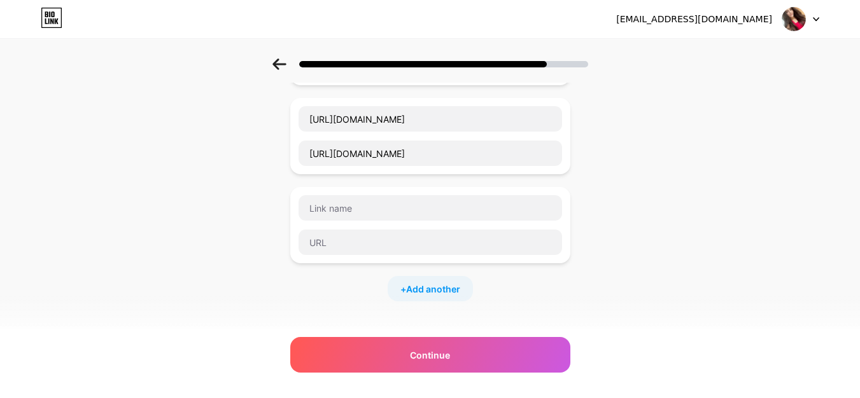
scroll to position [1782, 0]
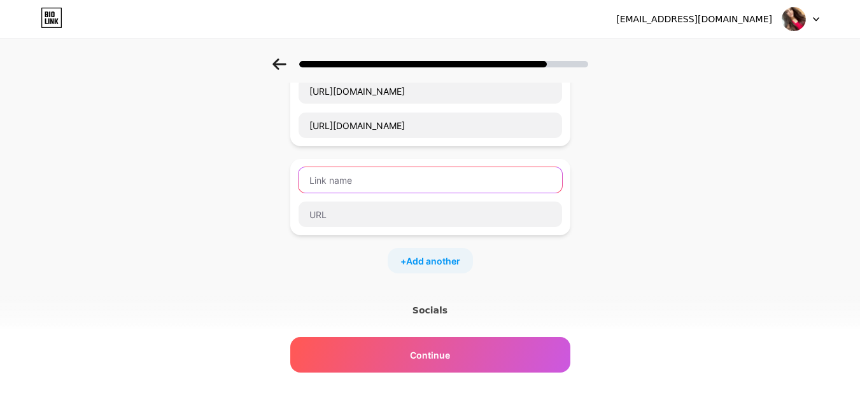
click at [335, 179] on input "text" at bounding box center [429, 179] width 263 height 25
paste input "https://ahmedabad.nikgirl.in/"
type input "https://ahmedabad.nikgirl.in/"
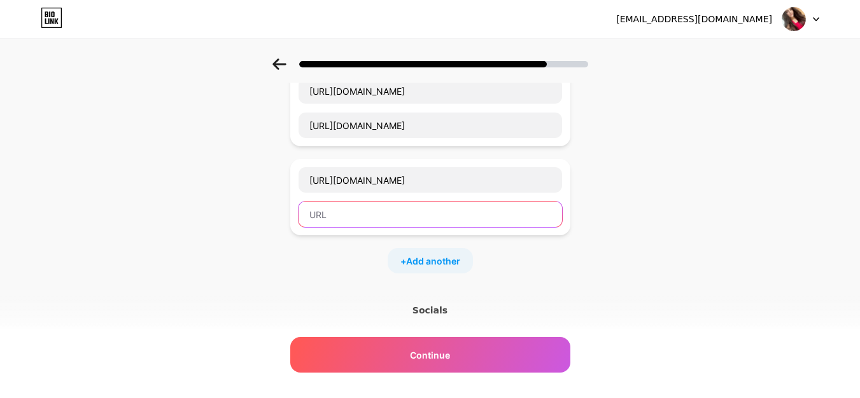
paste input "https://ahmedabad.nikgirl.in/"
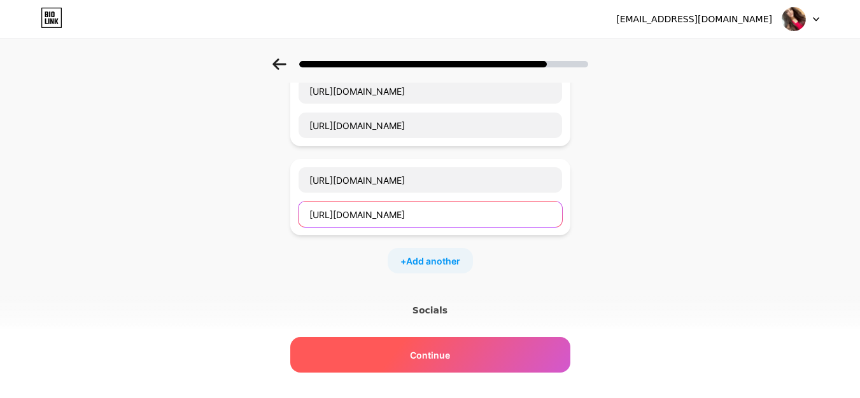
type input "https://ahmedabad.nikgirl.in/"
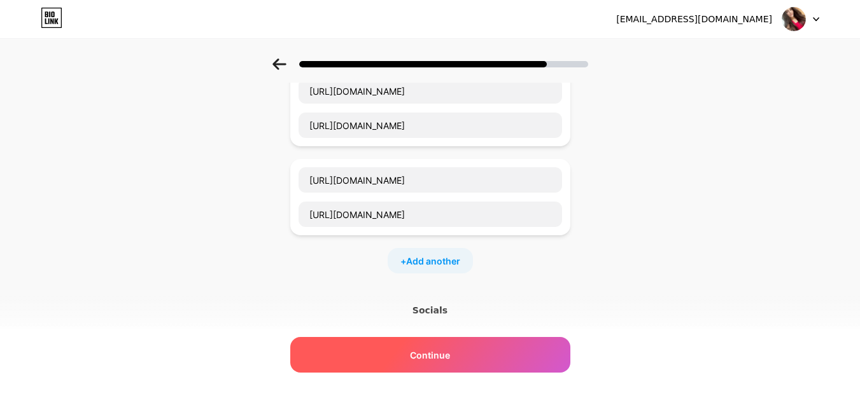
click at [466, 347] on div "Continue" at bounding box center [430, 355] width 280 height 36
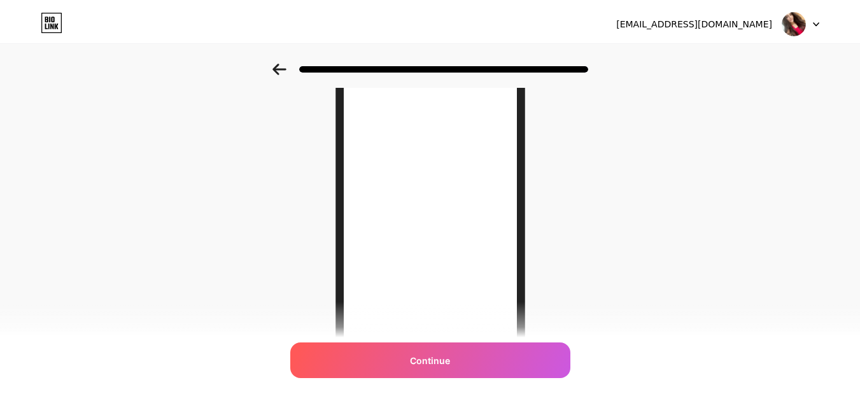
scroll to position [0, 0]
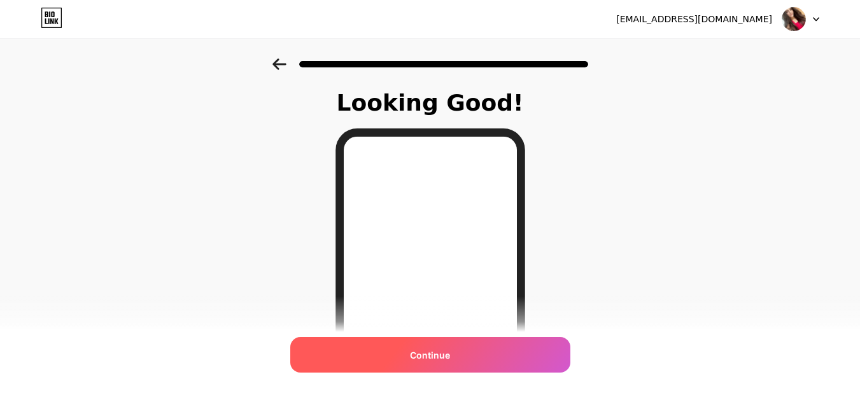
click at [418, 349] on span "Continue" at bounding box center [430, 355] width 40 height 13
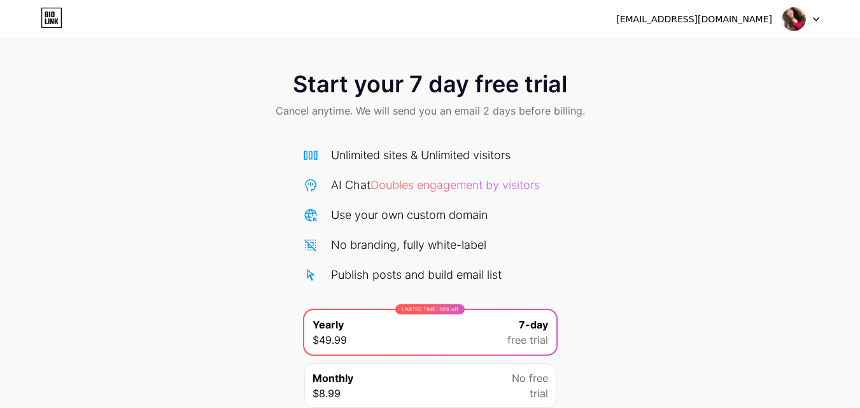
click at [805, 21] on img at bounding box center [794, 19] width 24 height 24
click at [716, 19] on div "[EMAIL_ADDRESS][DOMAIN_NAME]" at bounding box center [694, 19] width 156 height 13
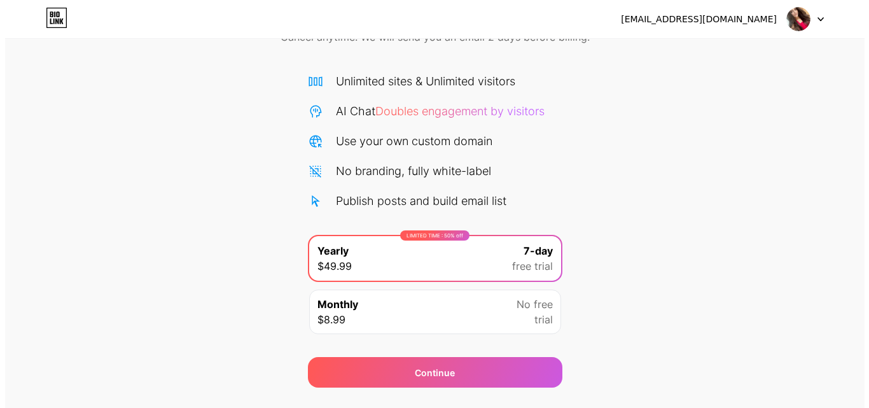
scroll to position [104, 0]
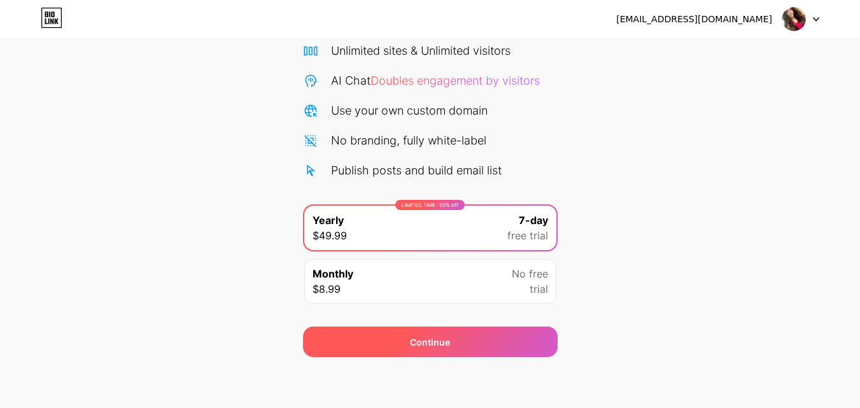
click at [426, 343] on div "Continue" at bounding box center [430, 341] width 40 height 13
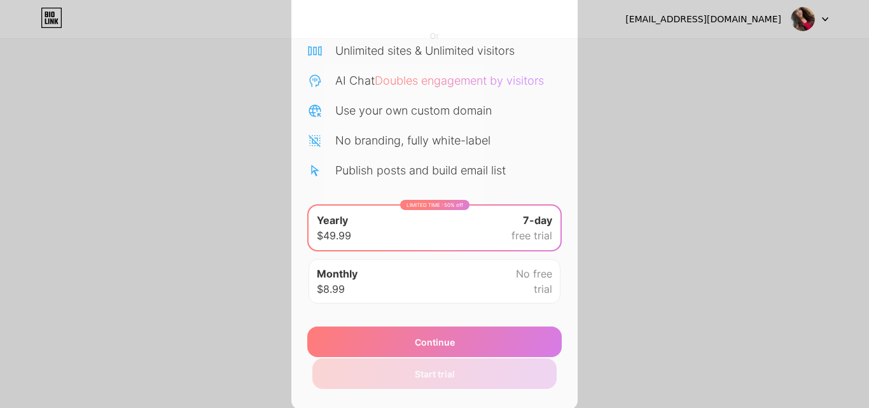
scroll to position [129, 0]
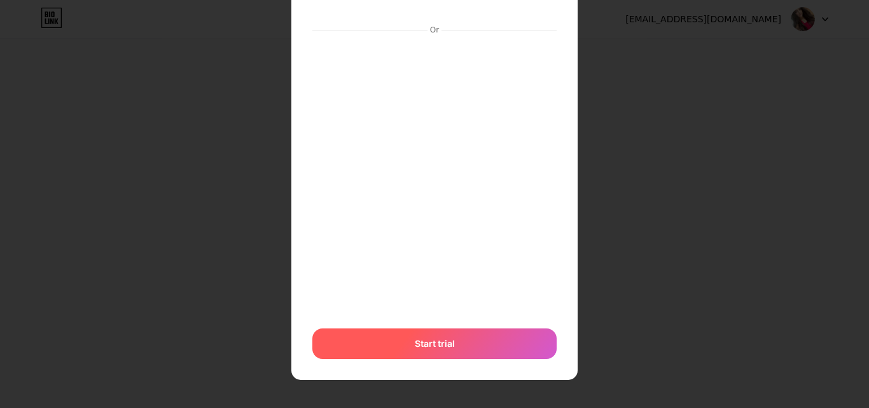
click at [421, 345] on span "Start trial" at bounding box center [435, 343] width 40 height 13
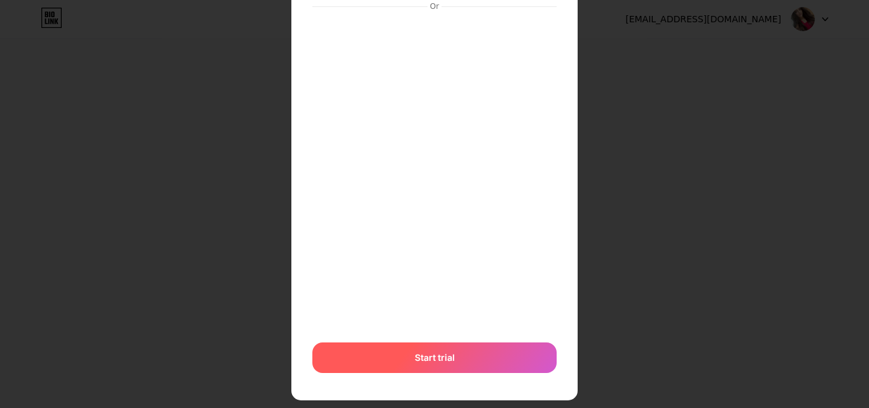
click at [443, 351] on span "Start trial" at bounding box center [435, 357] width 40 height 13
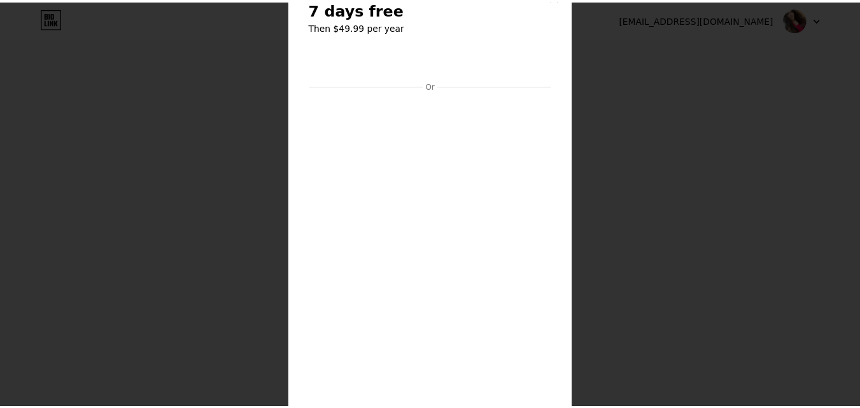
scroll to position [0, 0]
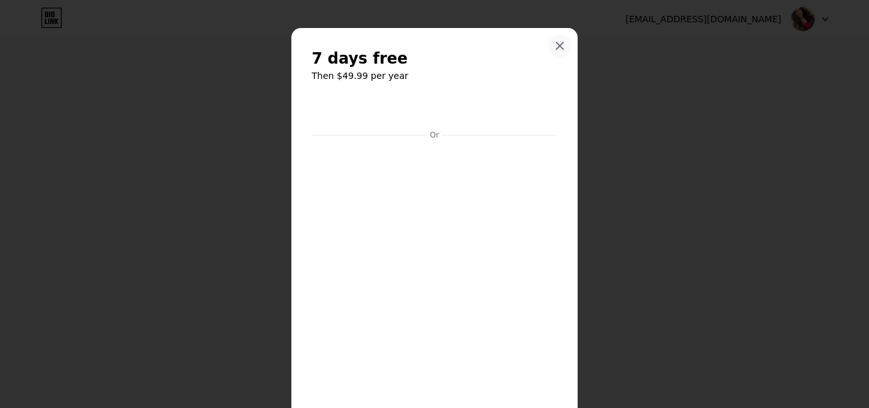
click at [555, 44] on icon at bounding box center [560, 46] width 10 height 10
